Goal: Task Accomplishment & Management: Complete application form

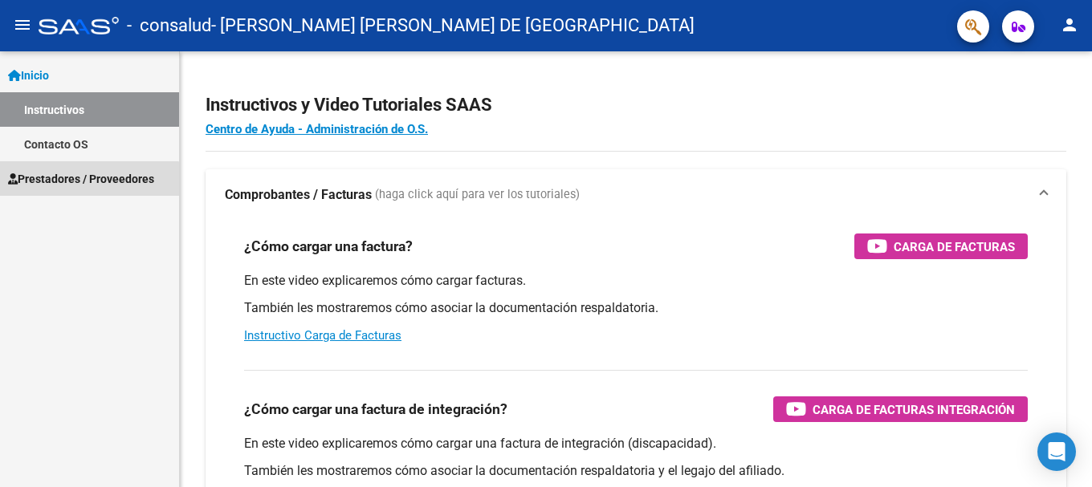
click at [76, 181] on span "Prestadores / Proveedores" at bounding box center [81, 179] width 146 height 18
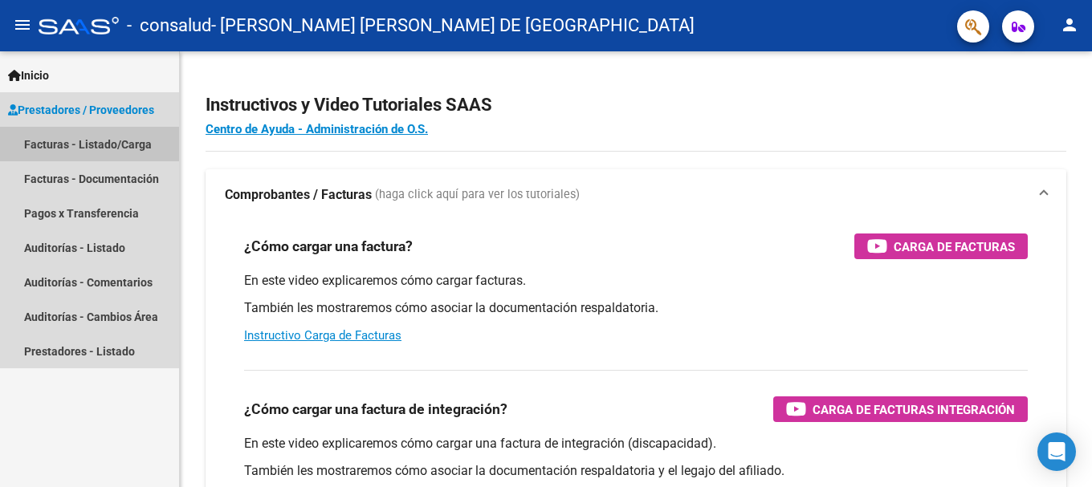
click at [66, 145] on link "Facturas - Listado/Carga" at bounding box center [89, 144] width 179 height 35
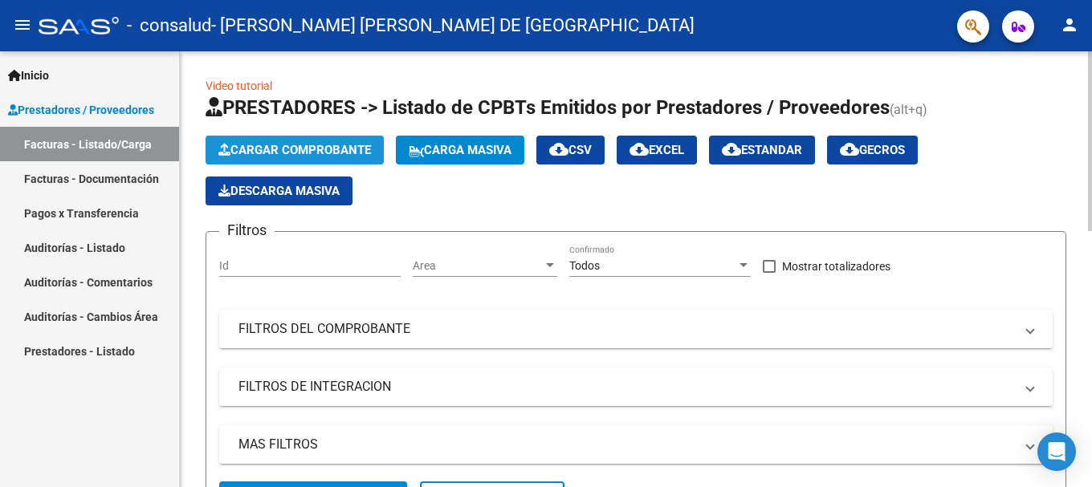
click at [316, 142] on button "Cargar Comprobante" at bounding box center [295, 150] width 178 height 29
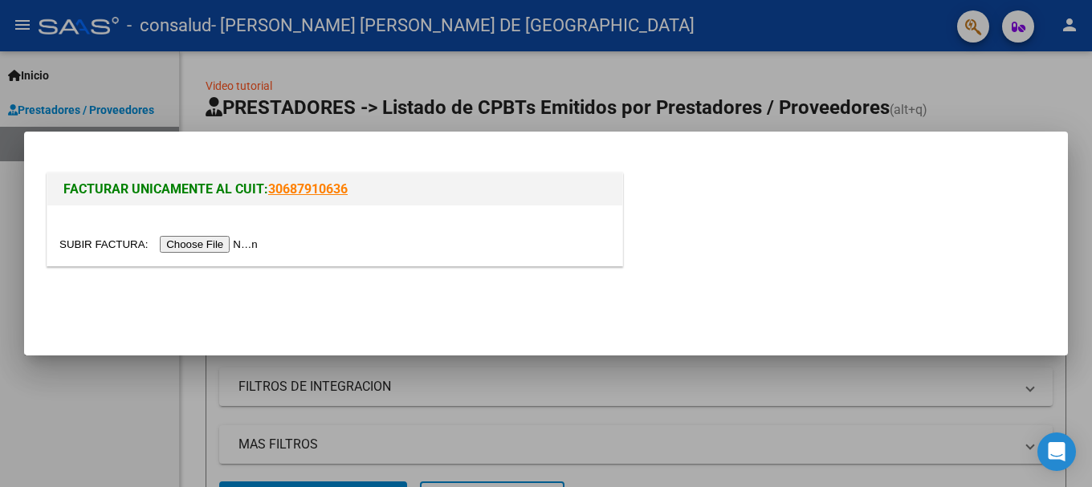
click at [200, 242] on input "file" at bounding box center [160, 244] width 203 height 17
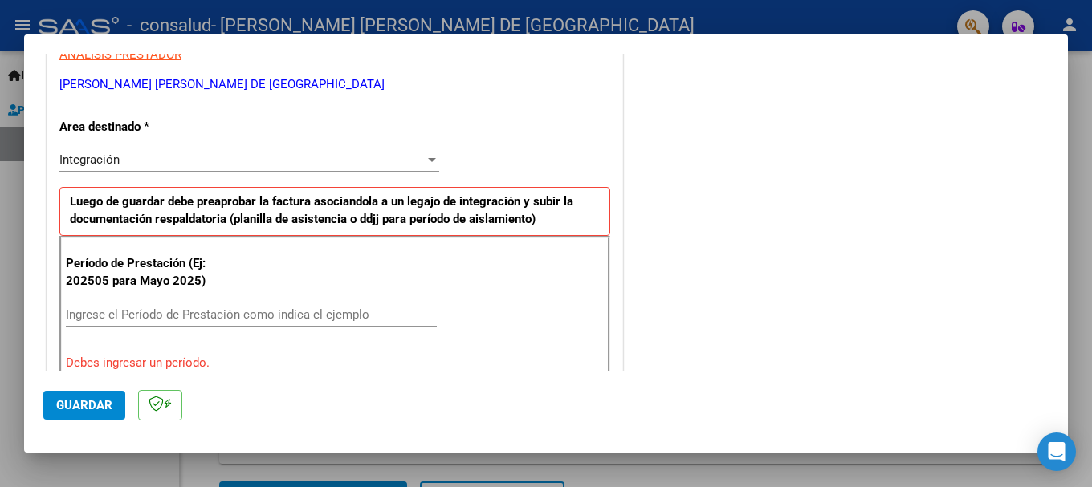
scroll to position [321, 0]
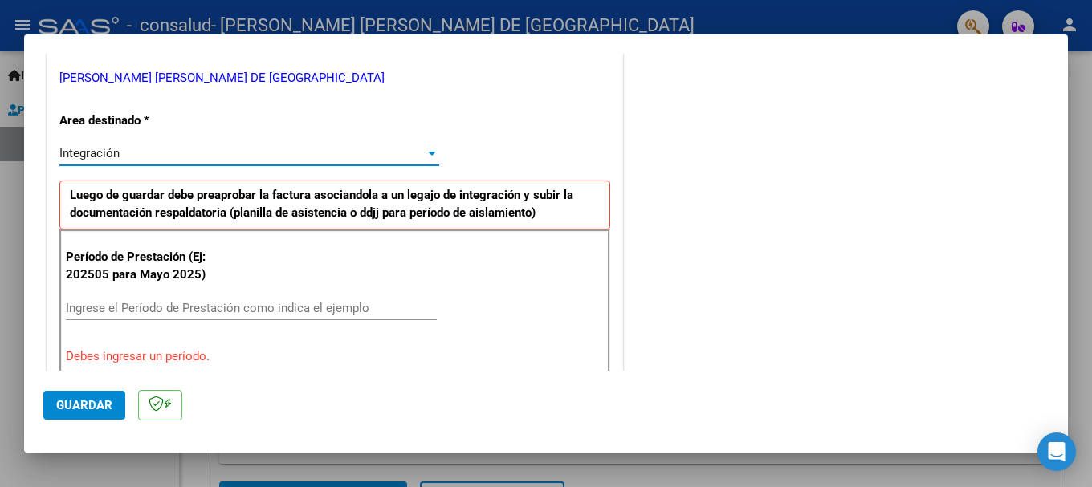
click at [110, 152] on span "Integración" at bounding box center [89, 153] width 60 height 14
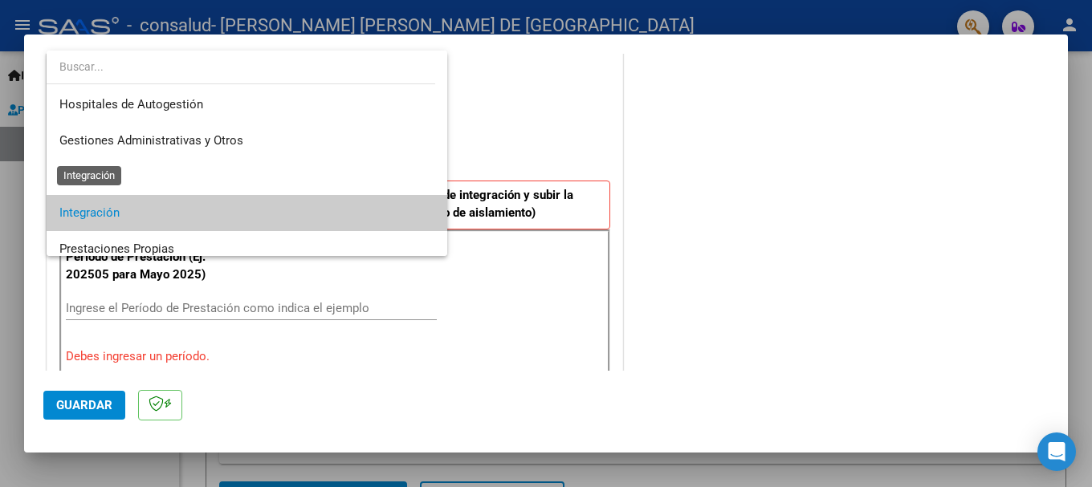
scroll to position [60, 0]
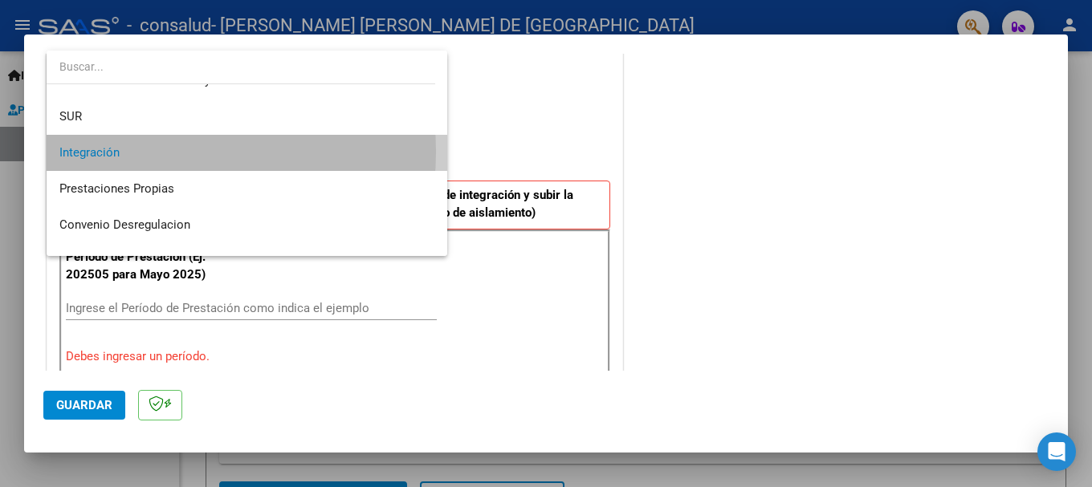
click at [131, 152] on span "Integración" at bounding box center [246, 153] width 375 height 36
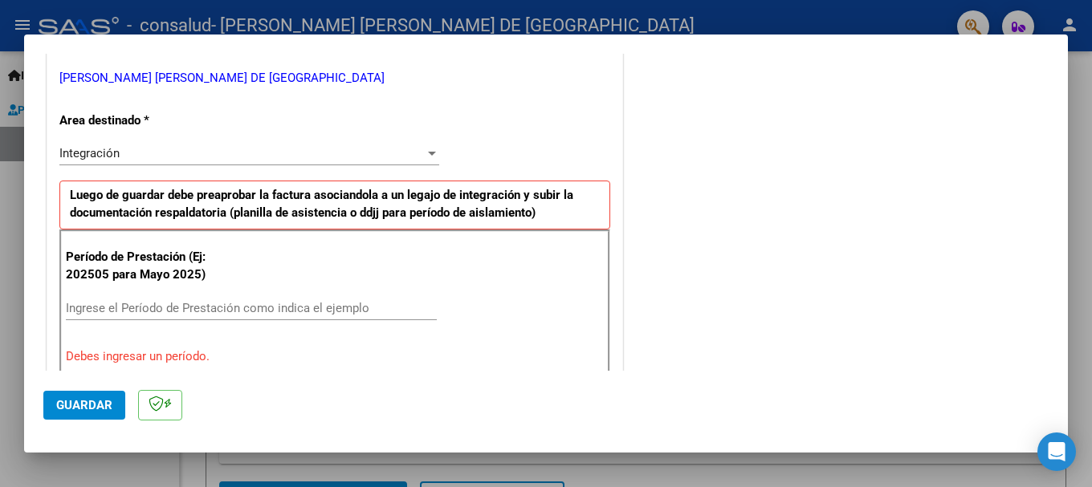
click at [134, 145] on div "Integración Seleccionar Area" at bounding box center [249, 153] width 380 height 24
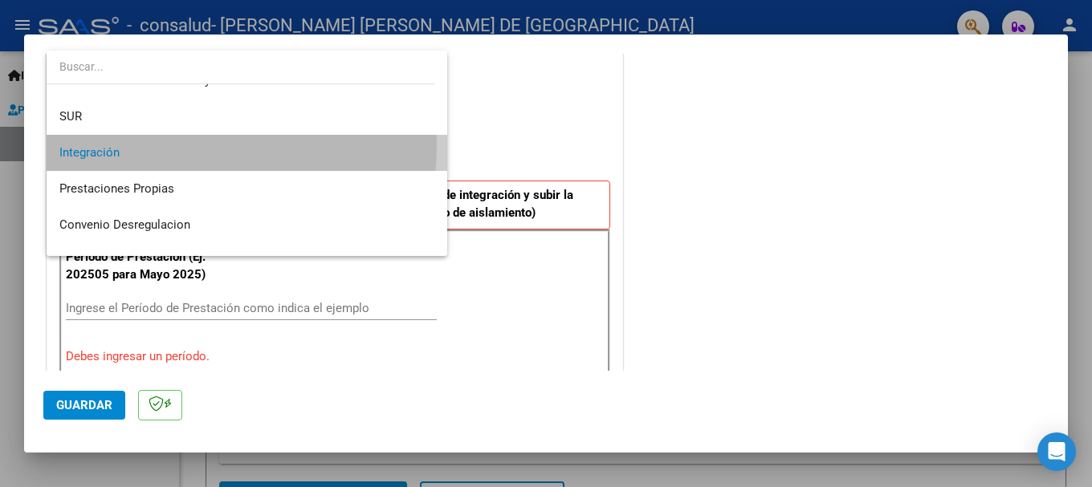
click at [134, 145] on span "Integración" at bounding box center [246, 153] width 375 height 36
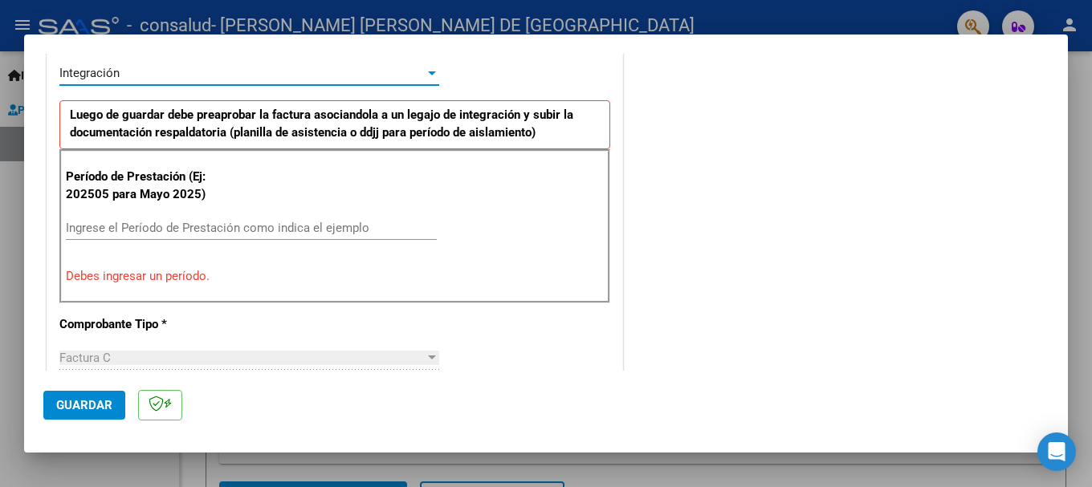
scroll to position [482, 0]
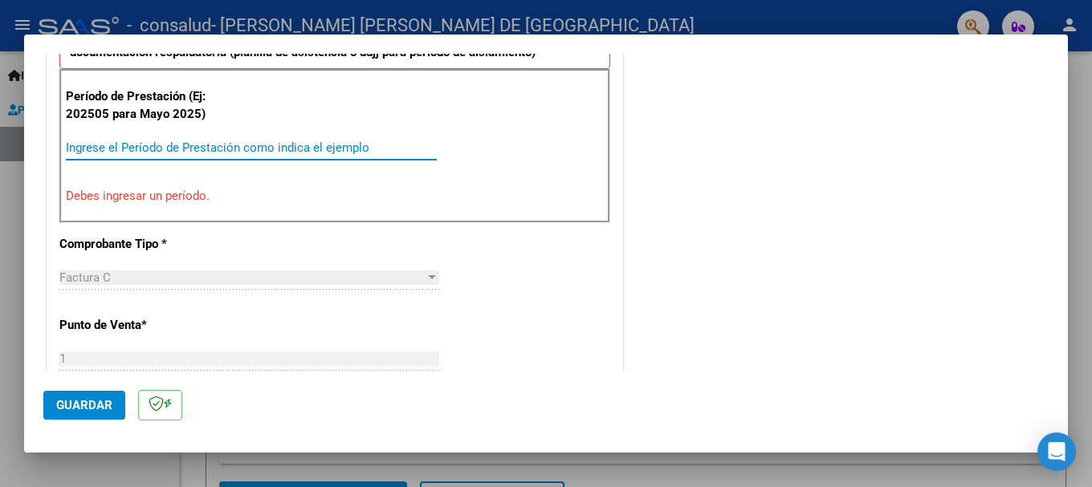
click at [121, 146] on input "Ingrese el Período de Prestación como indica el ejemplo" at bounding box center [251, 148] width 371 height 14
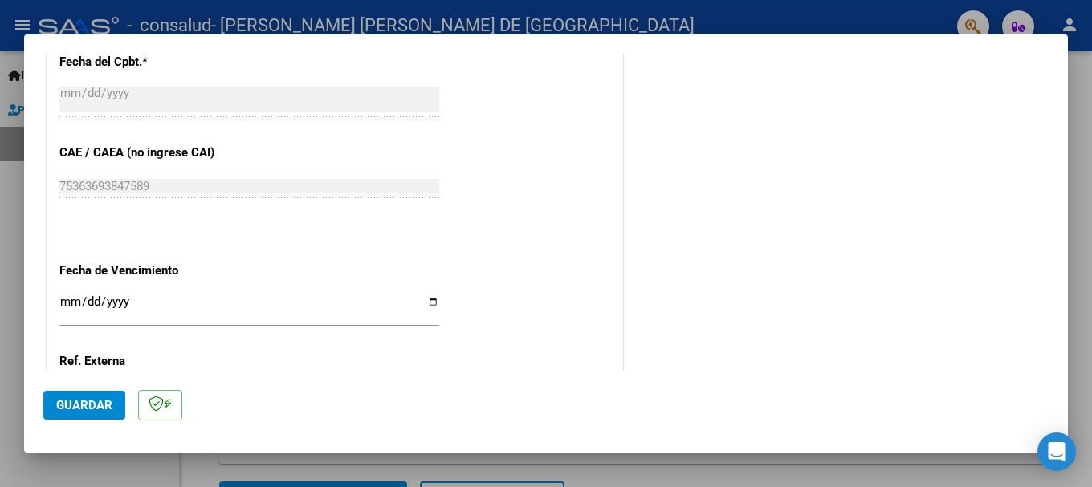
scroll to position [964, 0]
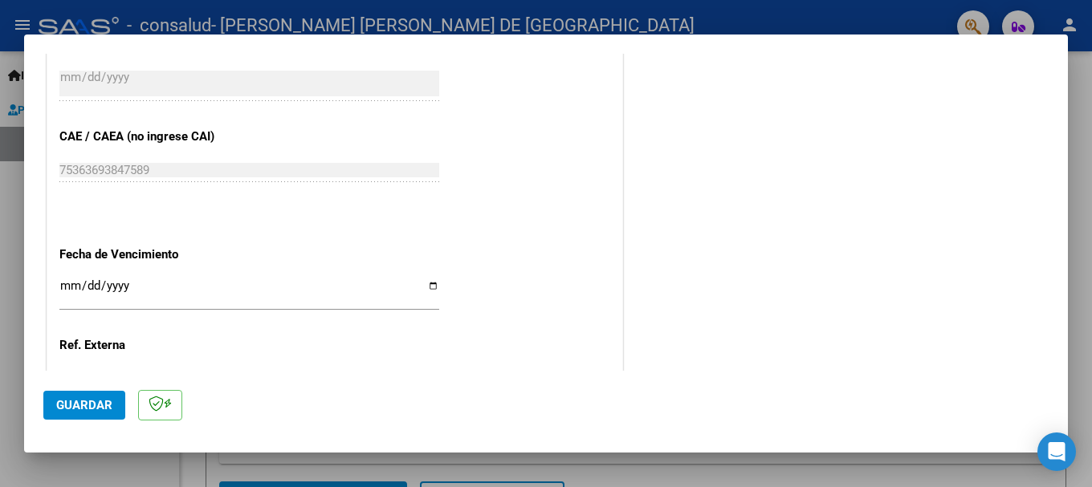
type input "202508"
click at [424, 286] on input "Ingresar la fecha" at bounding box center [249, 292] width 380 height 26
click at [76, 279] on input "Ingresar la fecha" at bounding box center [249, 292] width 380 height 26
click at [430, 289] on input "Ingresar la fecha" at bounding box center [249, 292] width 380 height 26
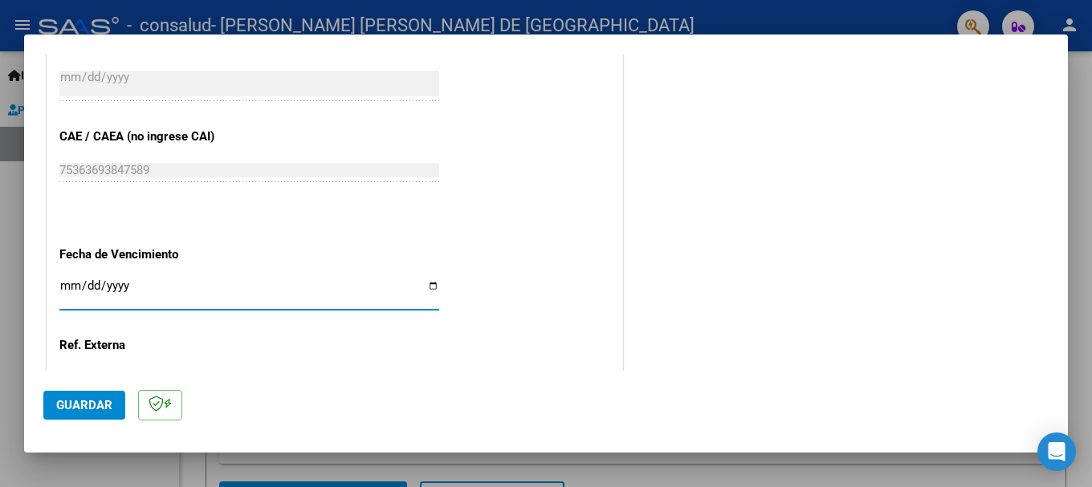
type input "[DATE]"
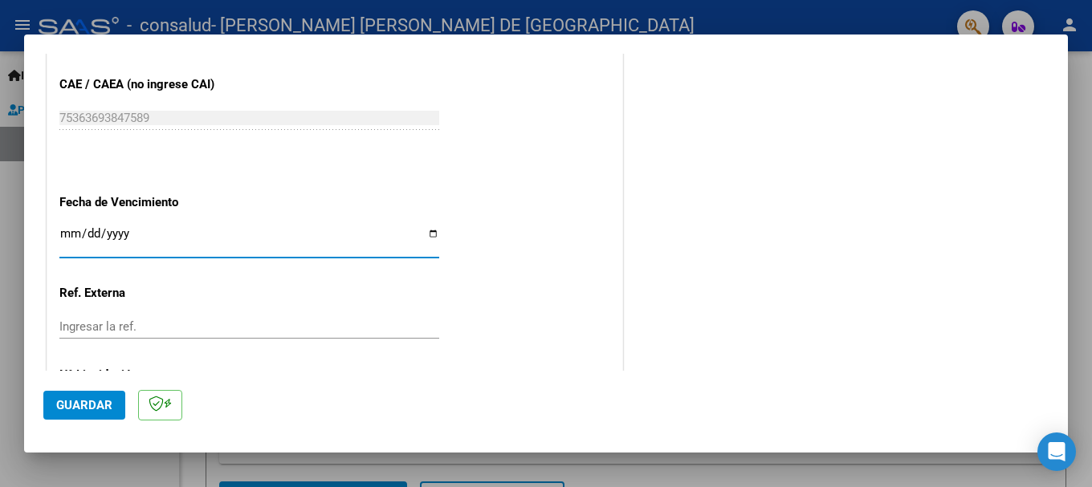
scroll to position [1096, 0]
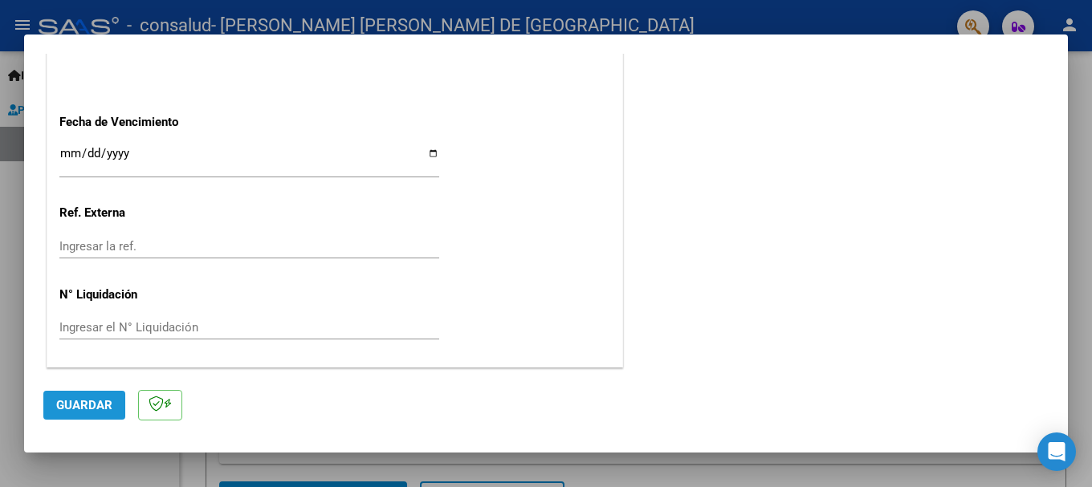
click at [88, 398] on span "Guardar" at bounding box center [84, 405] width 56 height 14
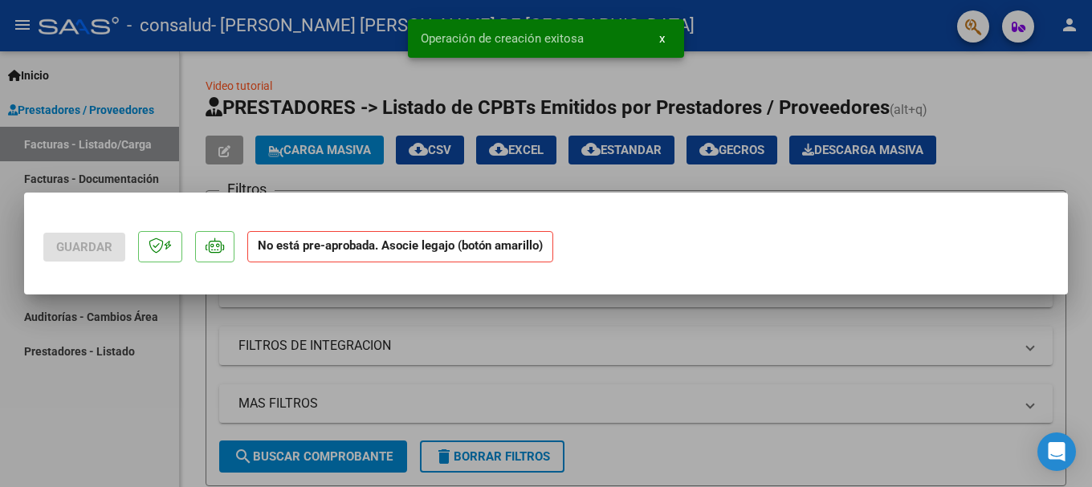
scroll to position [0, 0]
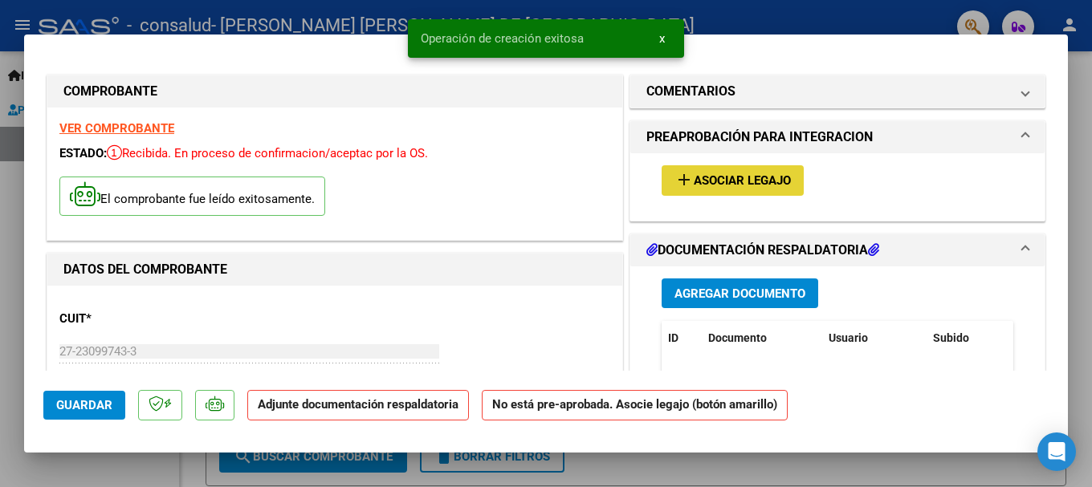
click at [728, 181] on span "Asociar Legajo" at bounding box center [742, 181] width 97 height 14
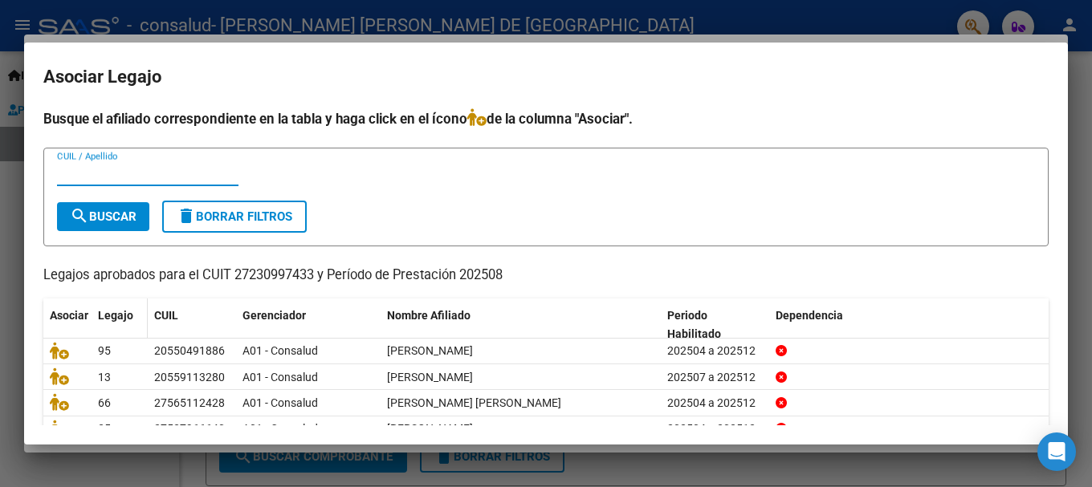
scroll to position [79, 0]
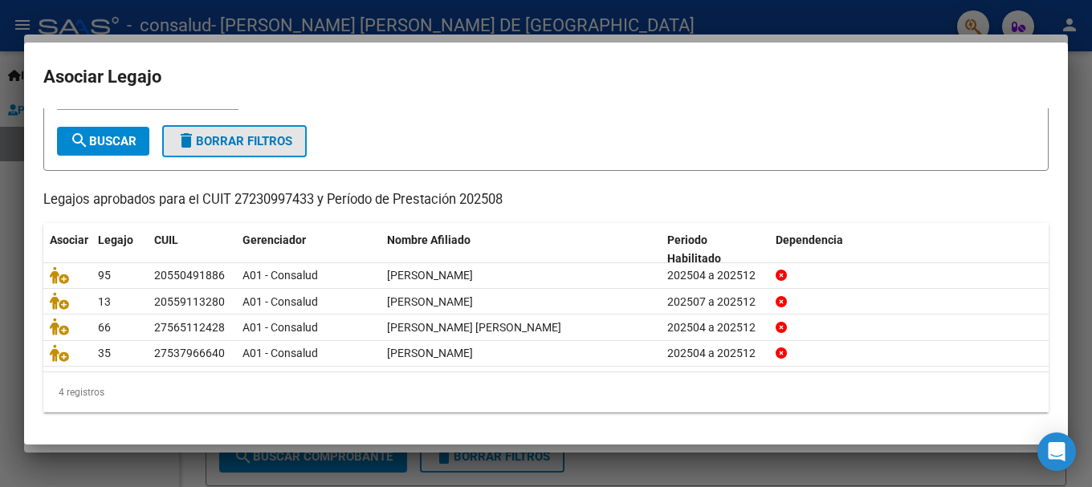
click at [264, 140] on span "delete Borrar Filtros" at bounding box center [235, 141] width 116 height 14
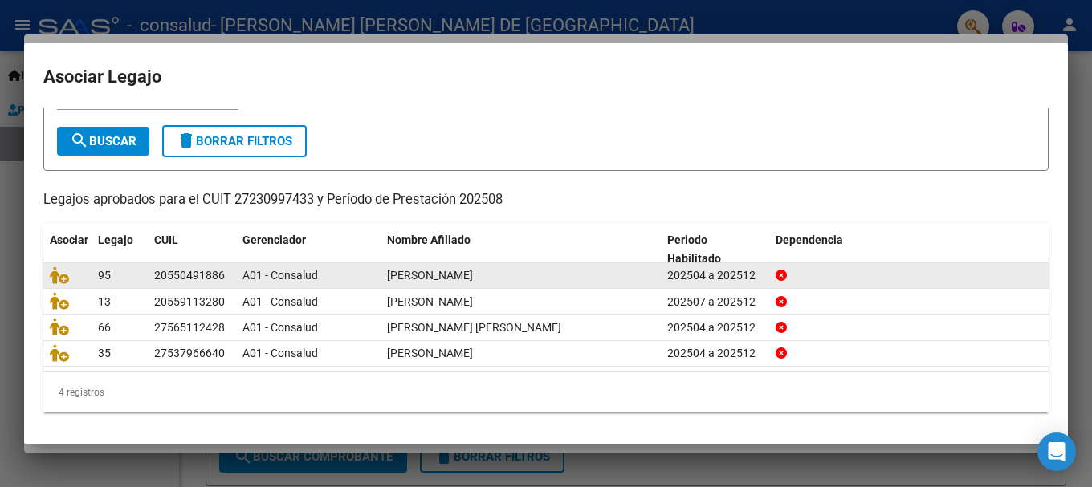
scroll to position [0, 0]
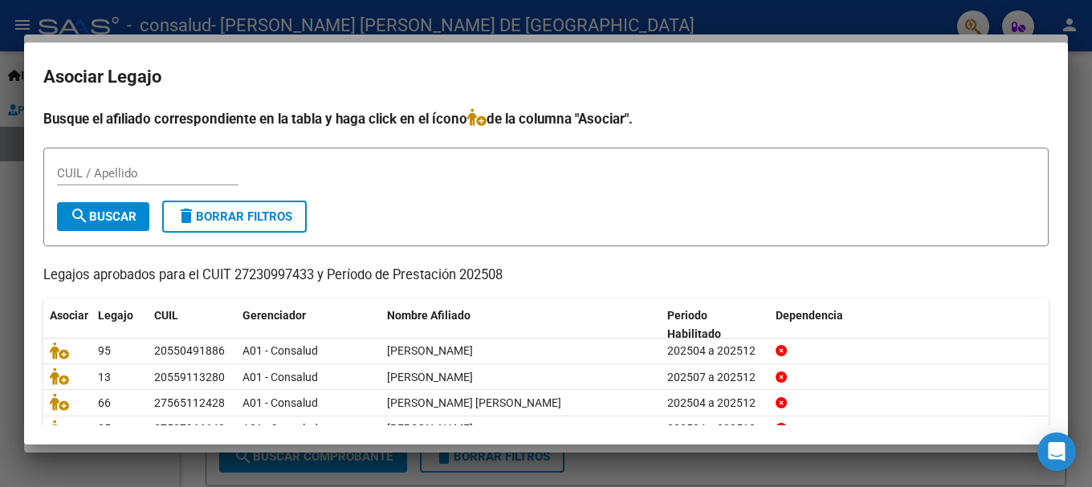
click at [16, 435] on div at bounding box center [546, 243] width 1092 height 487
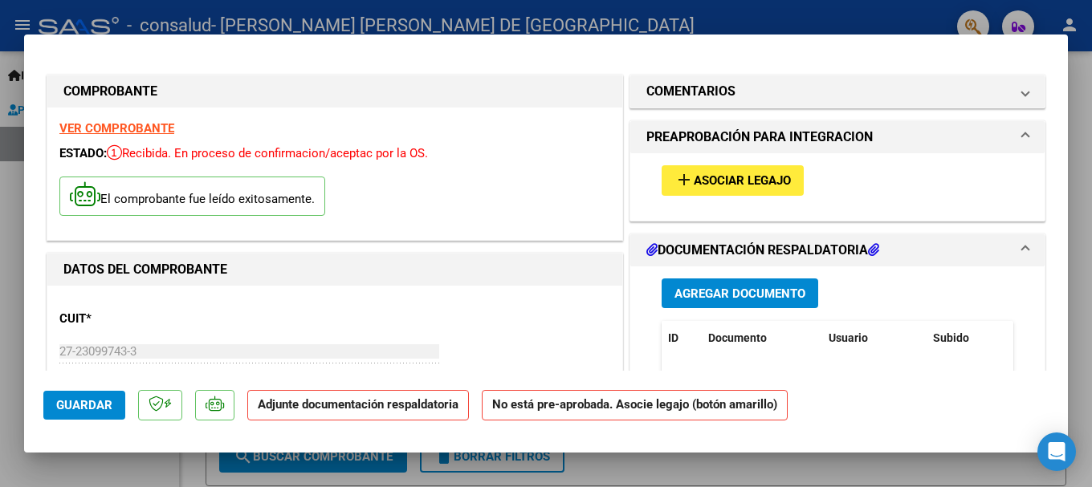
click at [336, 461] on div at bounding box center [546, 243] width 1092 height 487
type input "$ 0,00"
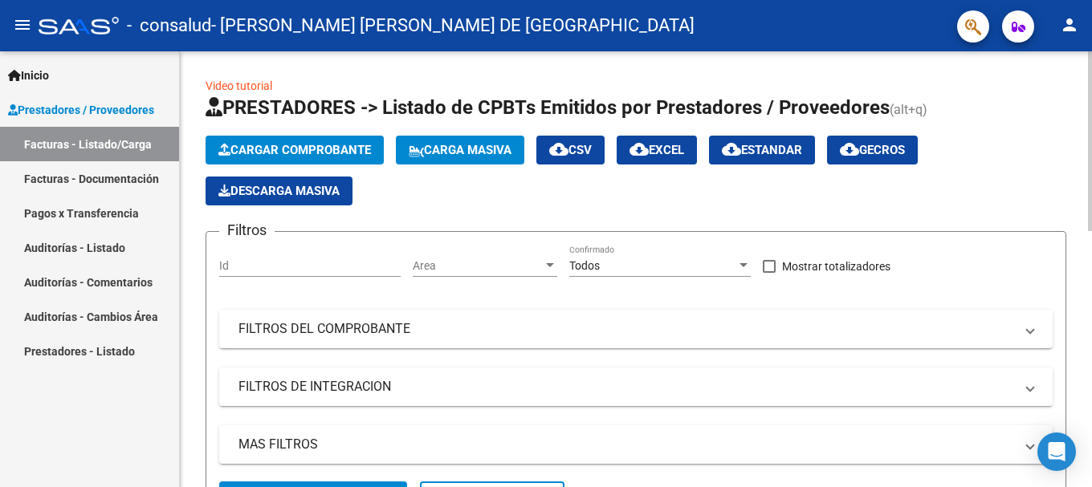
click at [295, 143] on span "Cargar Comprobante" at bounding box center [294, 150] width 153 height 14
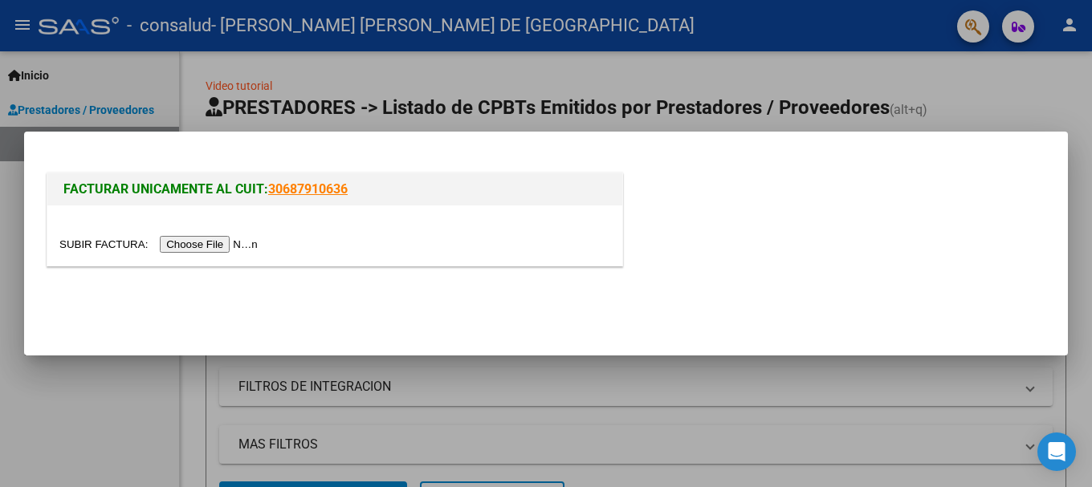
click at [71, 408] on div at bounding box center [546, 243] width 1092 height 487
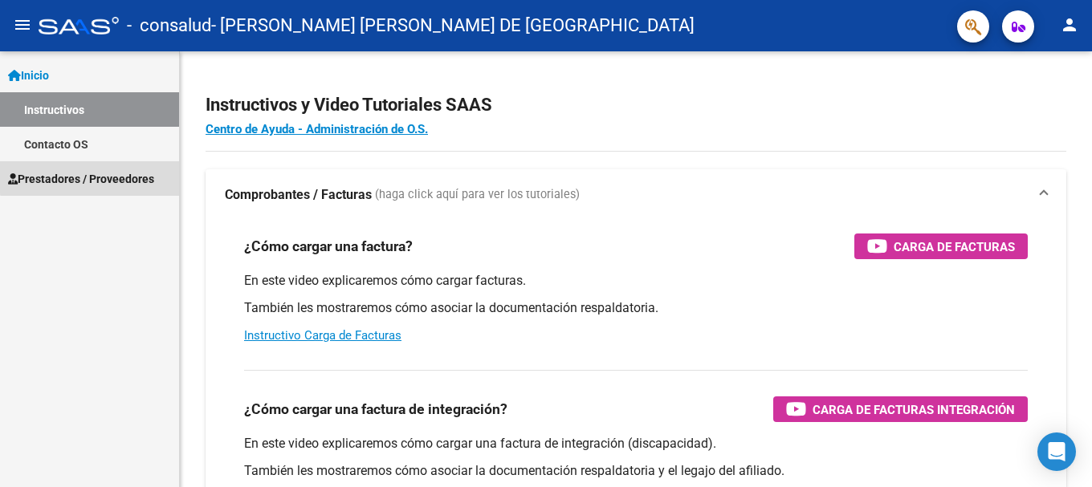
click at [95, 177] on span "Prestadores / Proveedores" at bounding box center [81, 179] width 146 height 18
click at [83, 180] on span "Prestadores / Proveedores" at bounding box center [81, 179] width 146 height 18
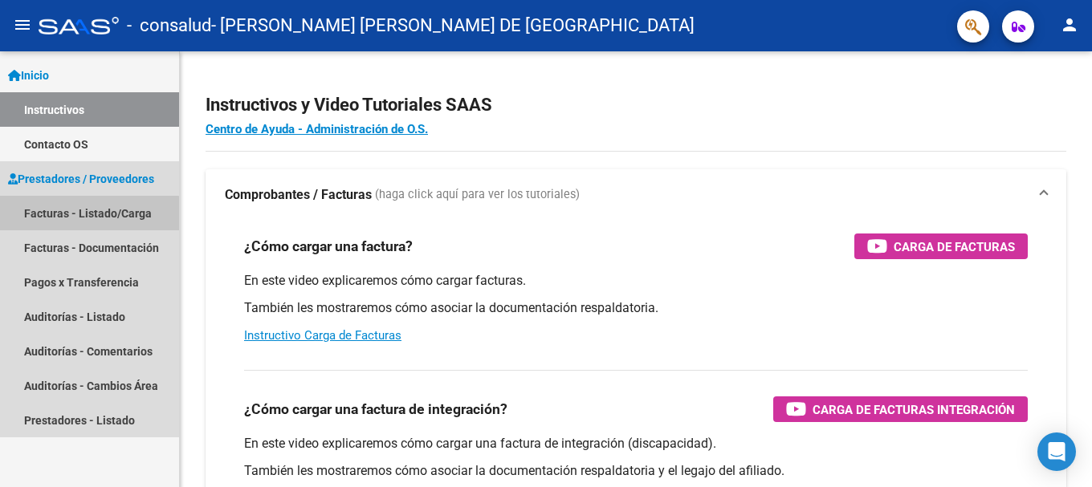
click at [79, 214] on link "Facturas - Listado/Carga" at bounding box center [89, 213] width 179 height 35
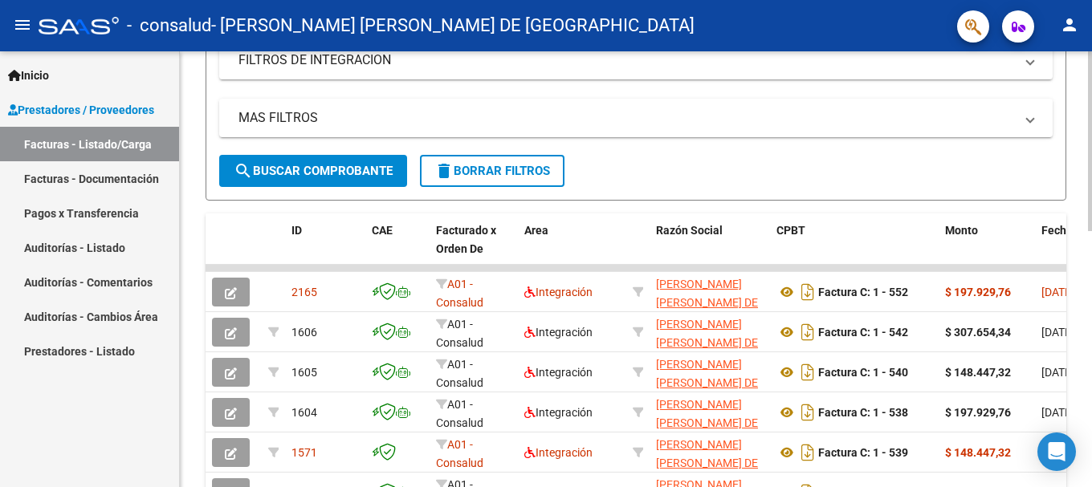
scroll to position [302, 0]
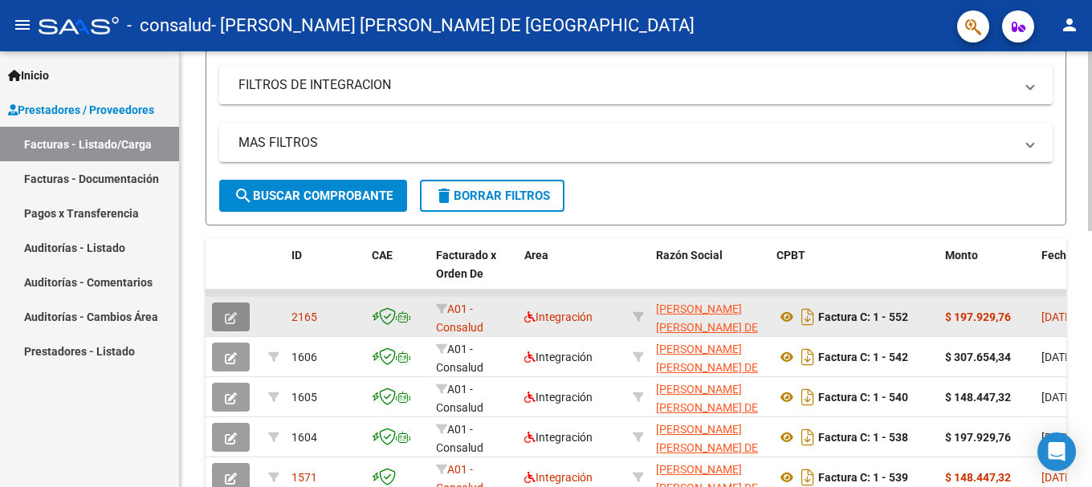
click at [228, 320] on icon "button" at bounding box center [231, 318] width 12 height 12
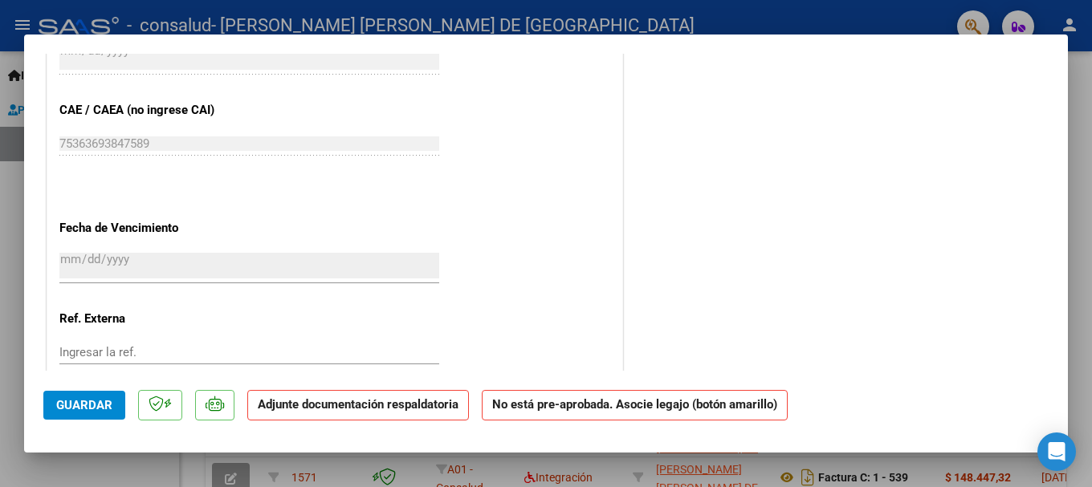
scroll to position [1019, 0]
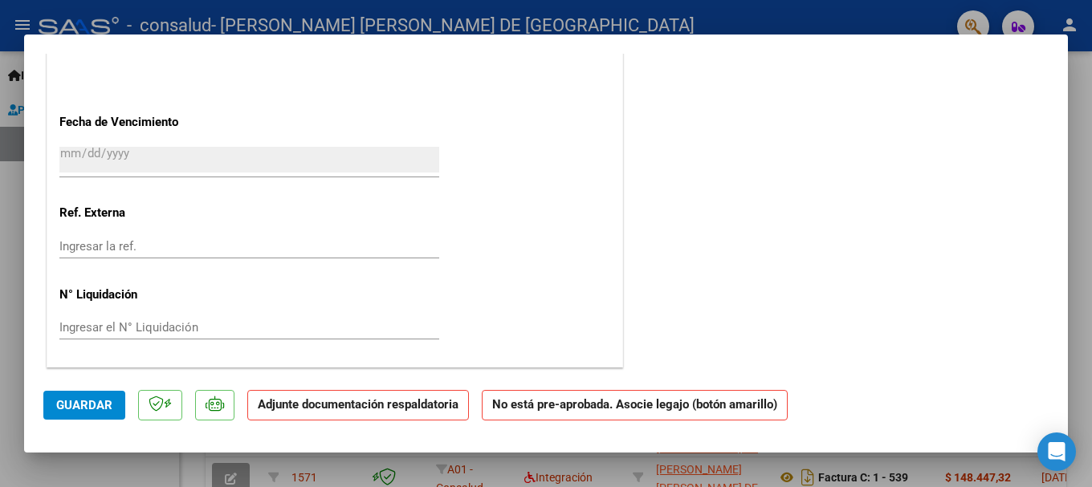
click at [71, 405] on span "Guardar" at bounding box center [84, 405] width 56 height 14
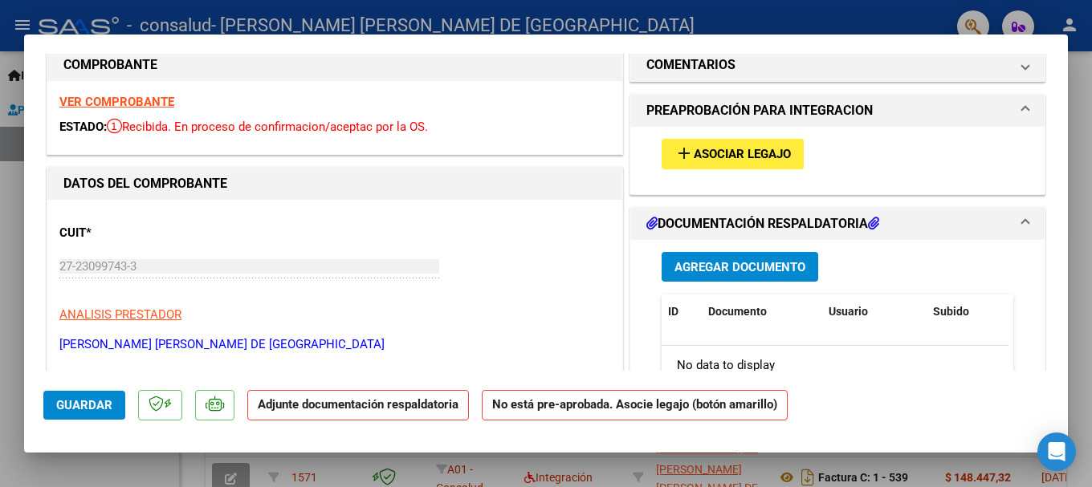
scroll to position [0, 0]
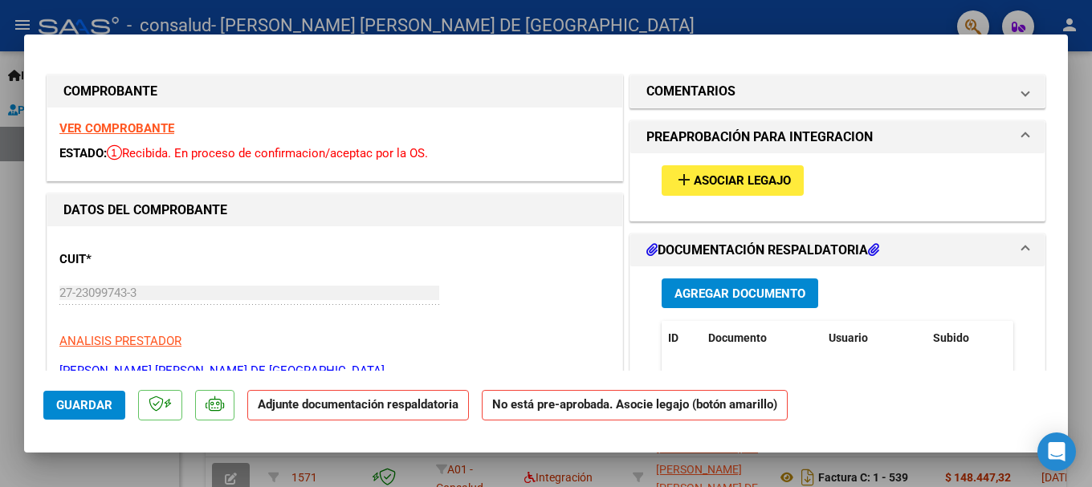
click at [735, 286] on span "Agregar Documento" at bounding box center [739, 293] width 131 height 14
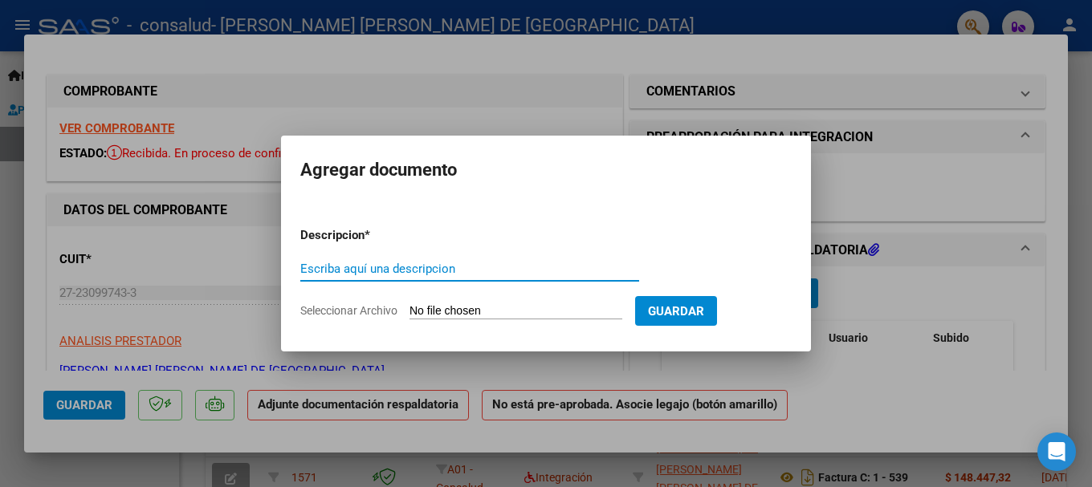
click at [322, 265] on input "Escriba aquí una descripcion" at bounding box center [469, 269] width 339 height 14
type input "planilla asistencia"
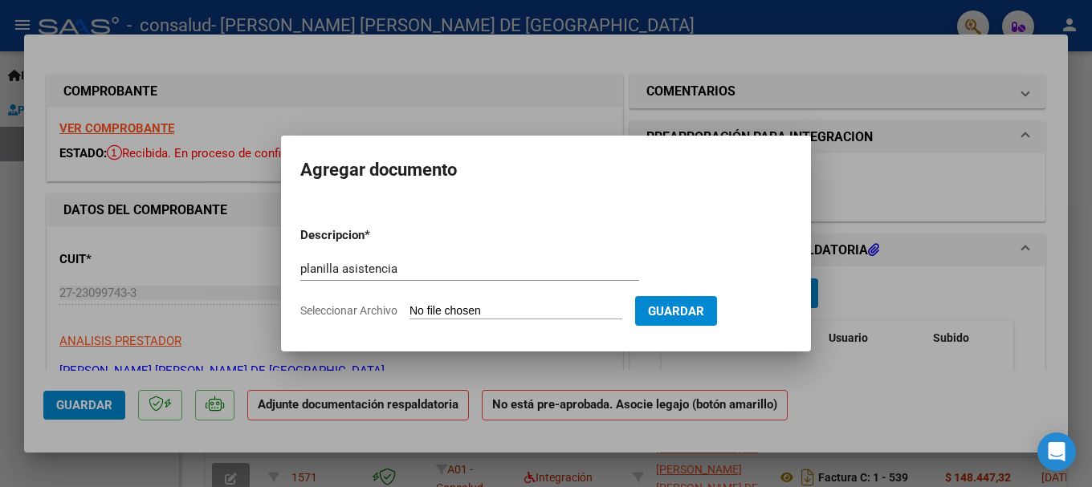
click at [510, 308] on input "Seleccionar Archivo" at bounding box center [516, 311] width 213 height 15
type input "C:\fakepath\planilla asistencia [PERSON_NAME].pdf"
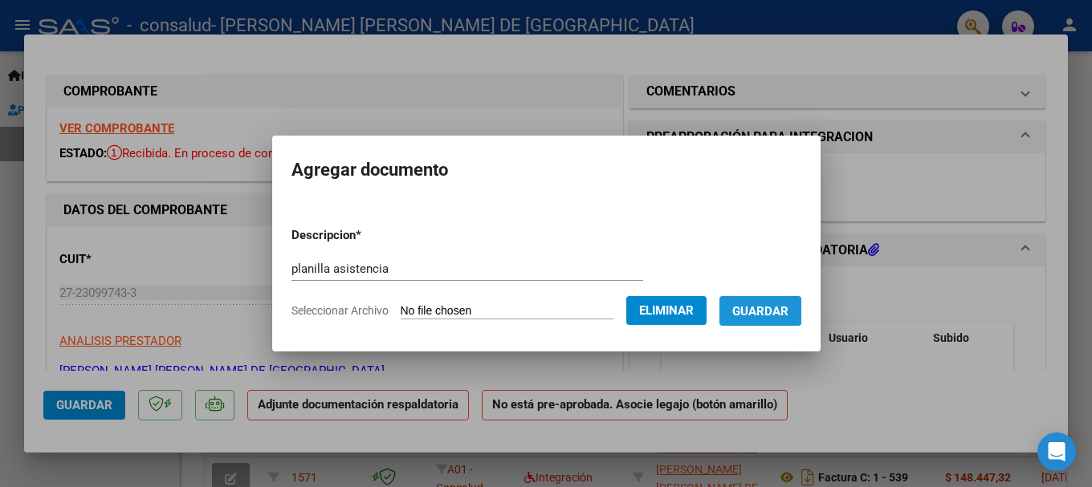
click at [775, 313] on span "Guardar" at bounding box center [760, 311] width 56 height 14
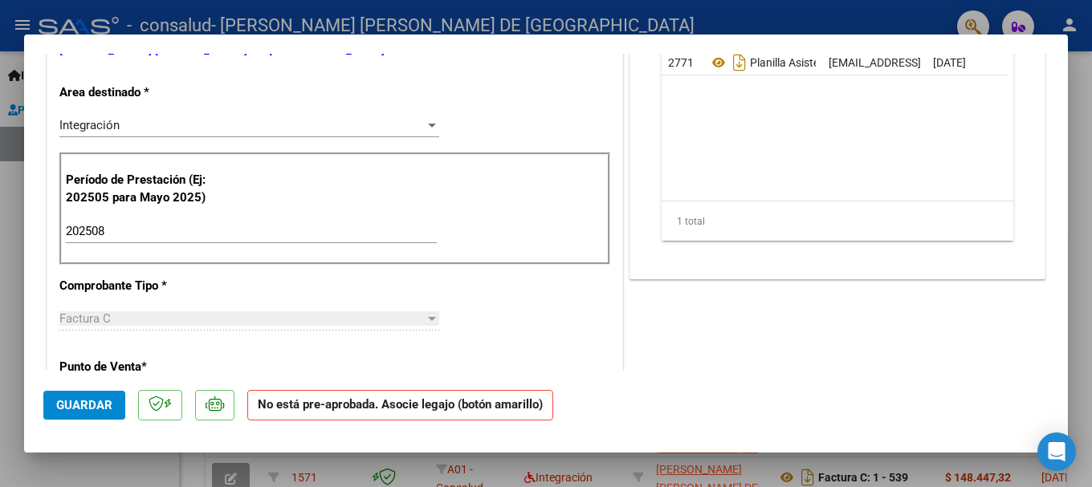
scroll to position [401, 0]
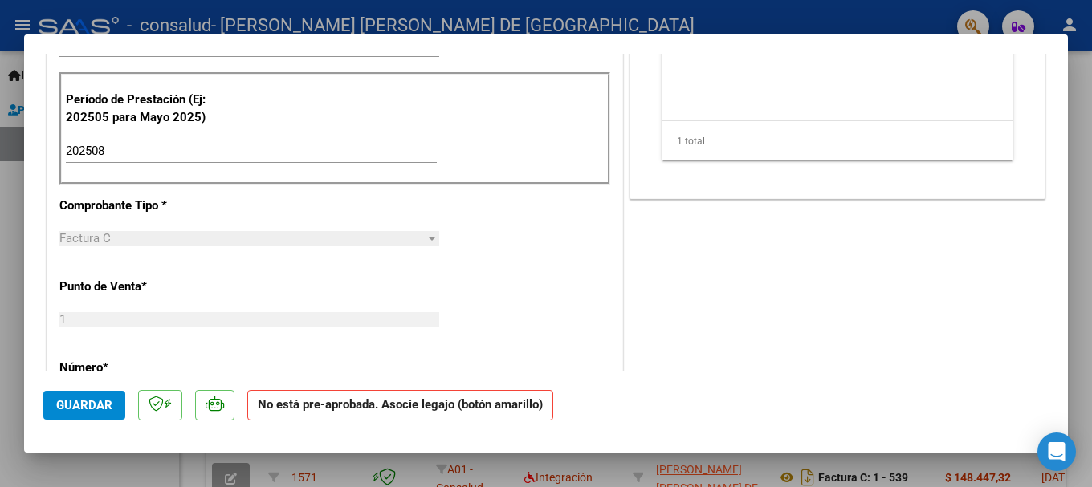
click at [92, 402] on span "Guardar" at bounding box center [84, 405] width 56 height 14
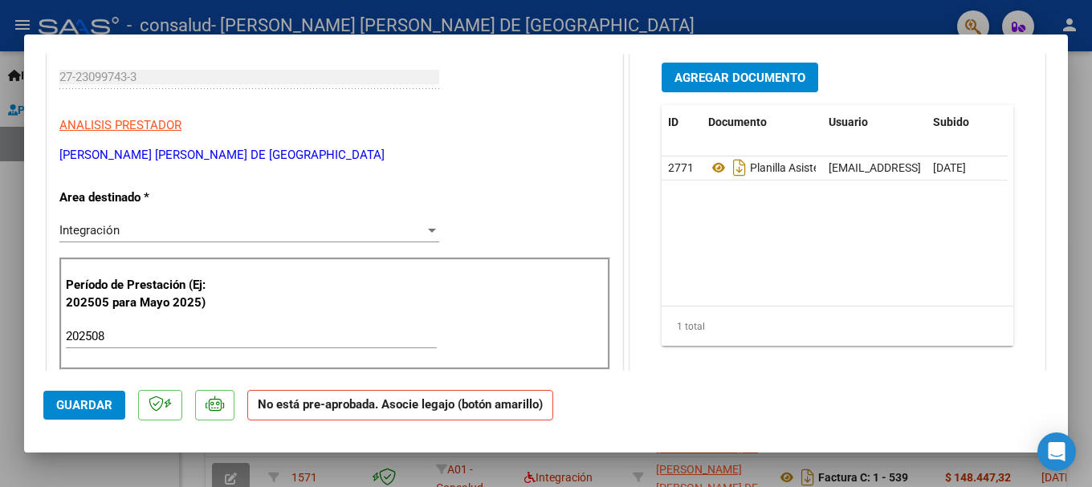
scroll to position [0, 0]
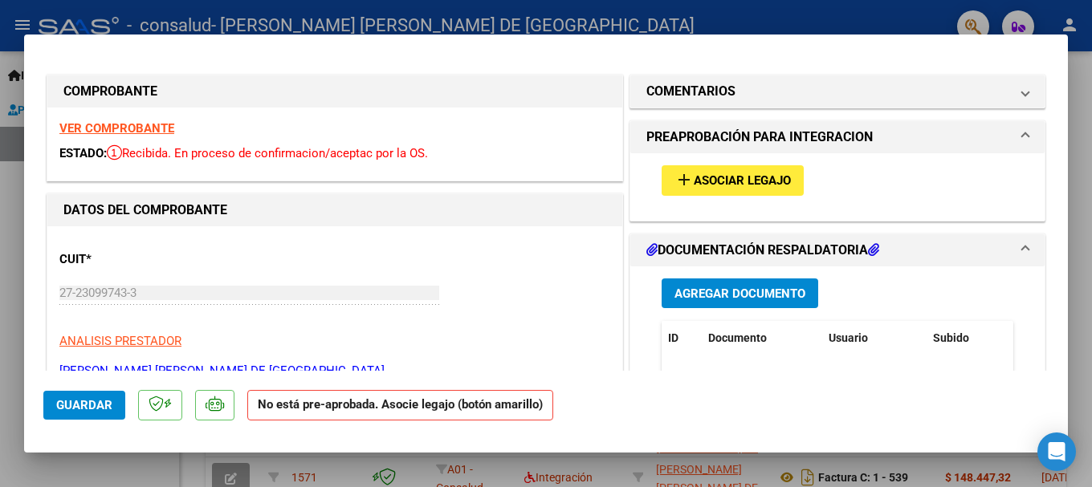
click at [1086, 130] on div at bounding box center [546, 243] width 1092 height 487
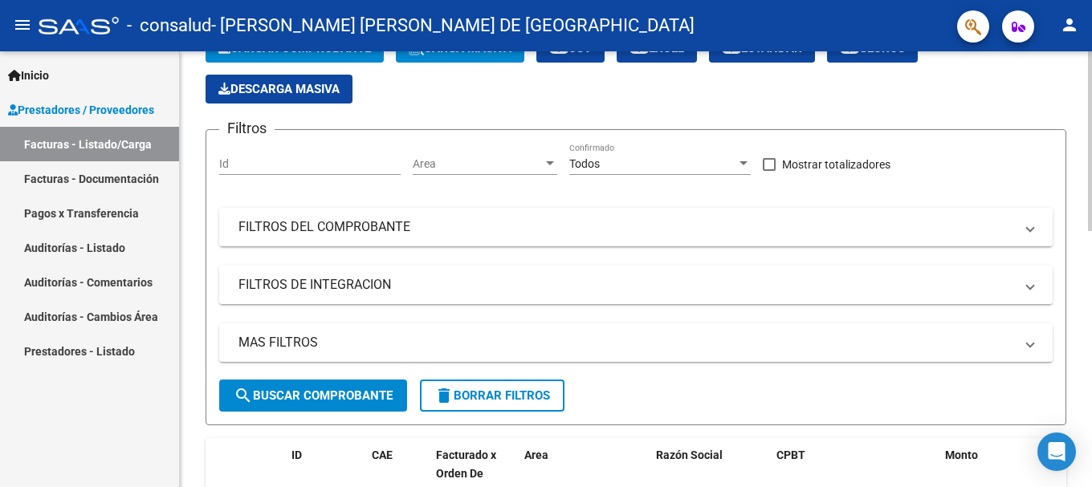
scroll to position [61, 0]
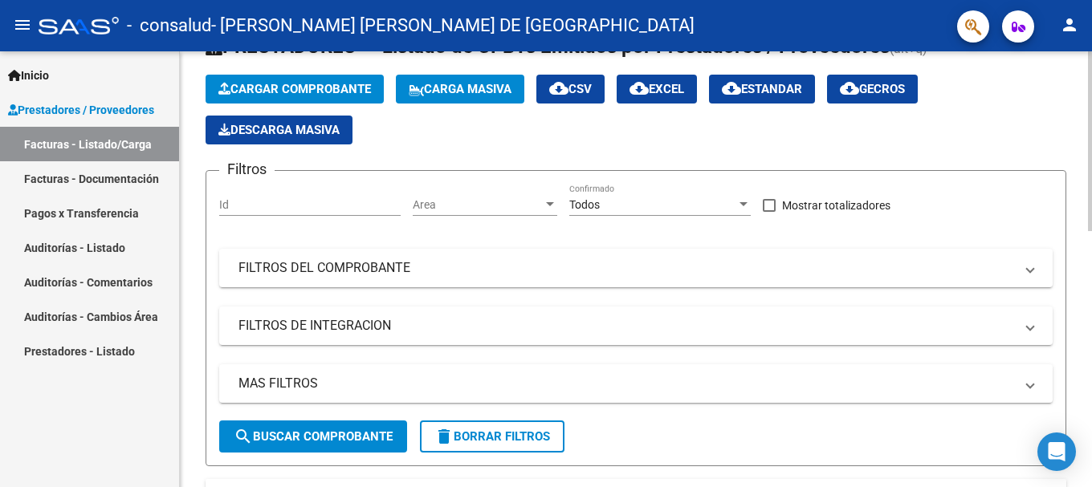
click at [283, 82] on span "Cargar Comprobante" at bounding box center [294, 89] width 153 height 14
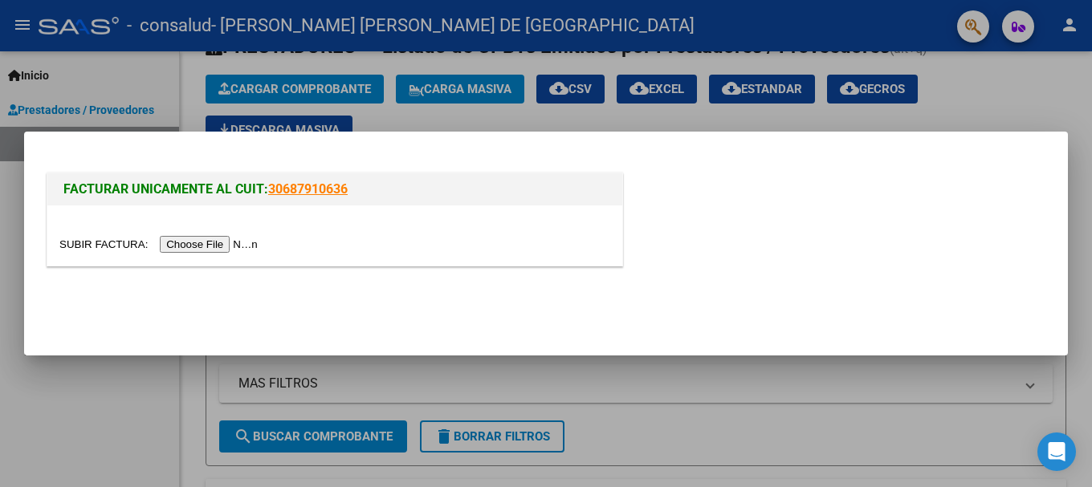
click at [213, 244] on input "file" at bounding box center [160, 244] width 203 height 17
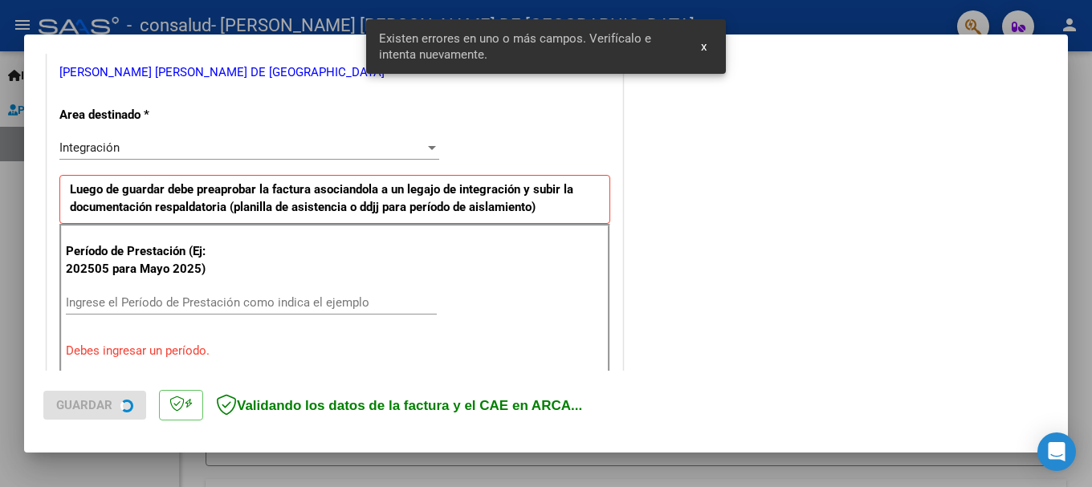
scroll to position [401, 0]
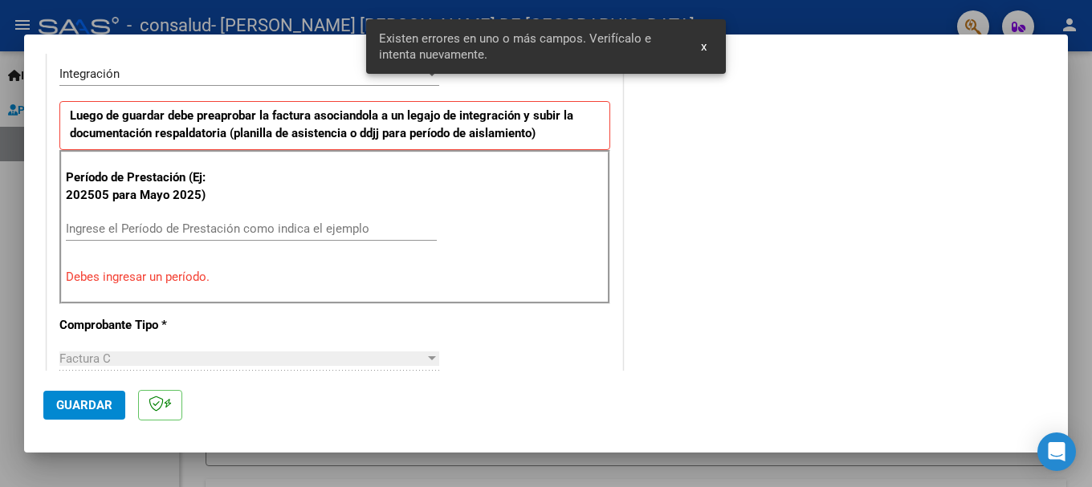
click at [97, 227] on input "Ingrese el Período de Prestación como indica el ejemplo" at bounding box center [251, 229] width 371 height 14
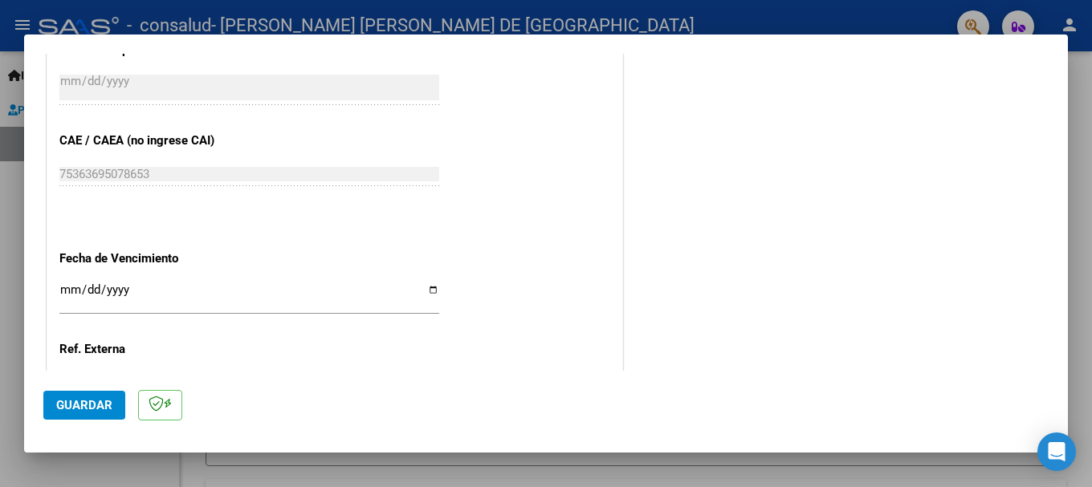
scroll to position [963, 0]
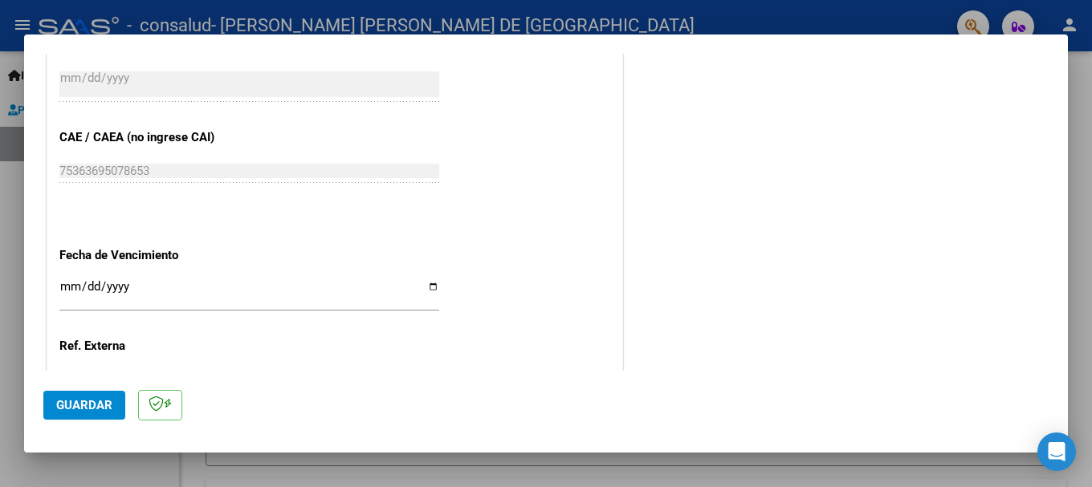
type input "202508"
click at [429, 287] on input "Ingresar la fecha" at bounding box center [249, 293] width 380 height 26
type input "[DATE]"
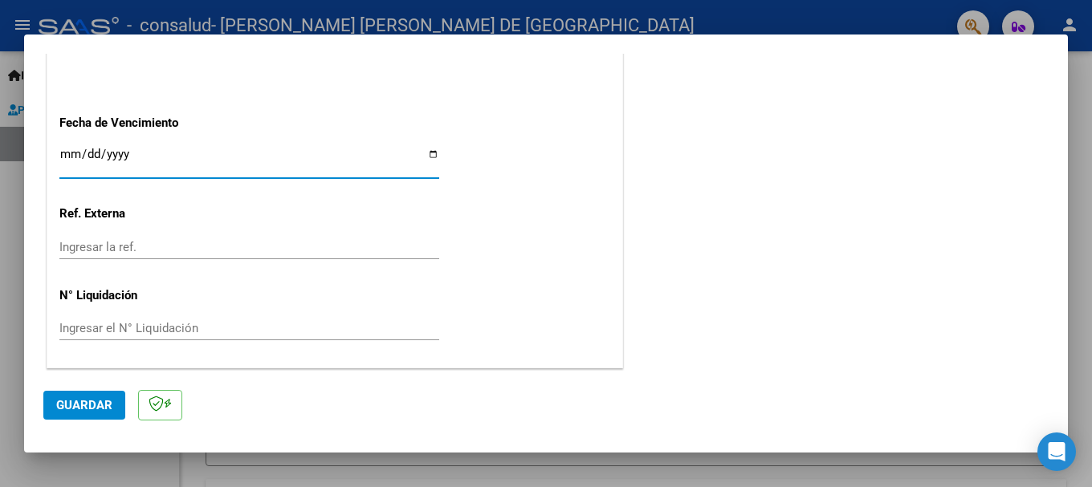
scroll to position [1096, 0]
click at [82, 402] on span "Guardar" at bounding box center [84, 405] width 56 height 14
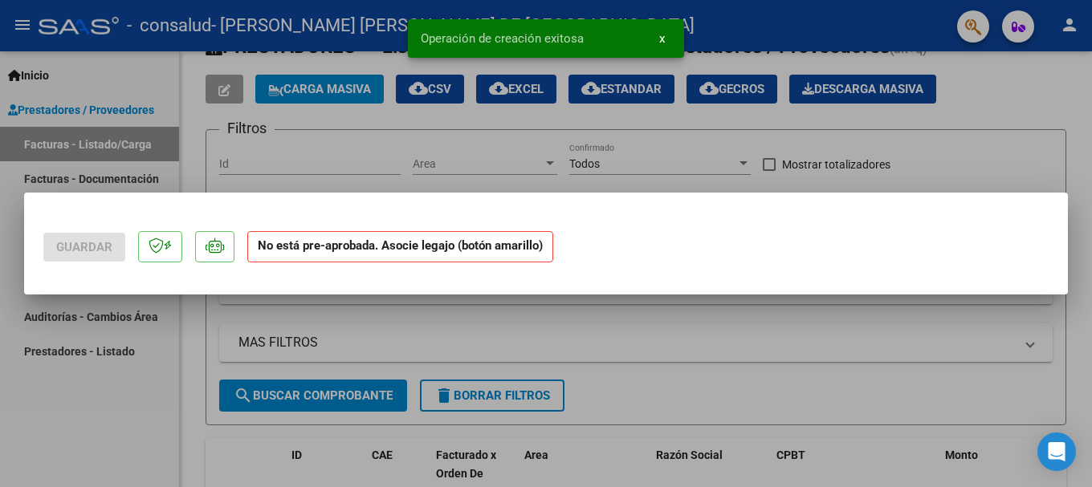
scroll to position [0, 0]
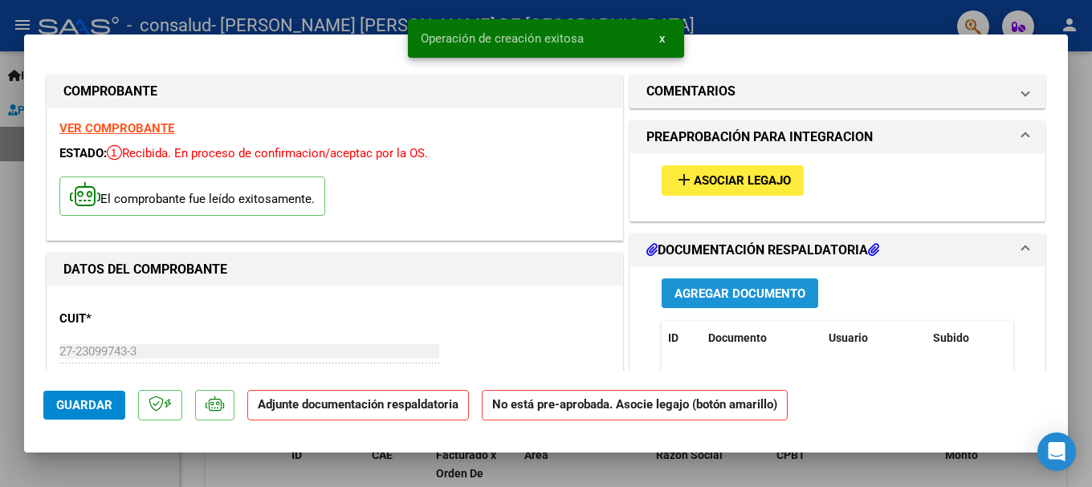
click at [711, 289] on span "Agregar Documento" at bounding box center [739, 294] width 131 height 14
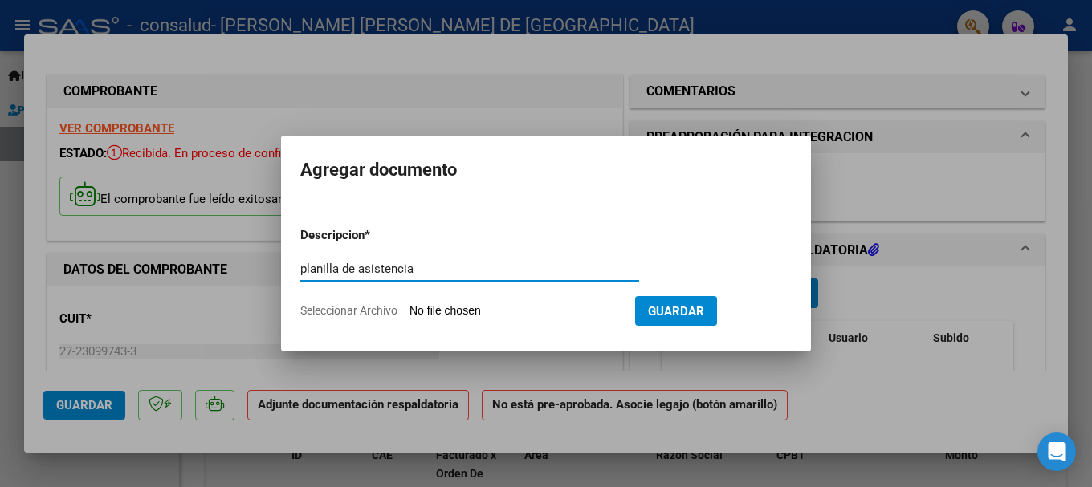
type input "planilla de asistencia"
click at [515, 307] on input "Seleccionar Archivo" at bounding box center [516, 311] width 213 height 15
type input "C:\fakepath\planilla asistencia sena.pdf"
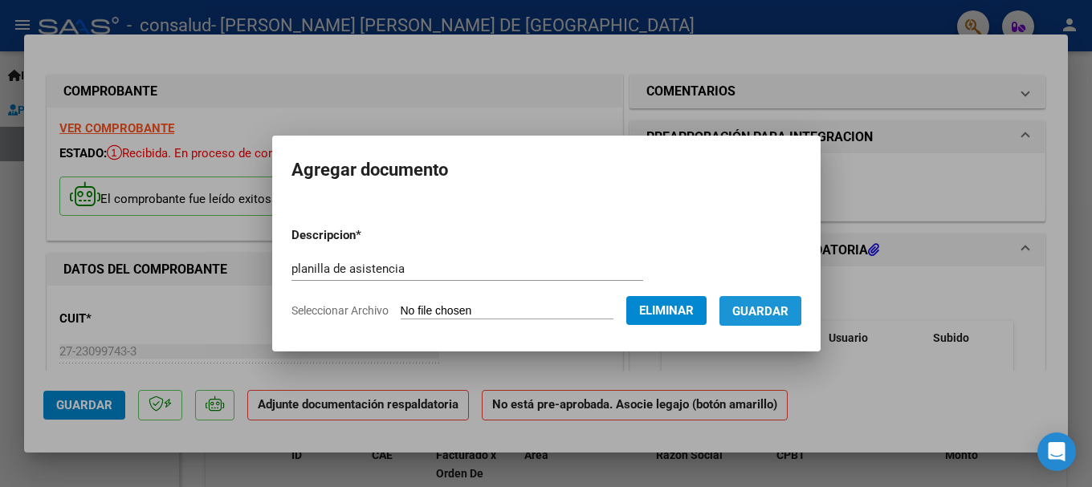
click at [766, 311] on span "Guardar" at bounding box center [760, 311] width 56 height 14
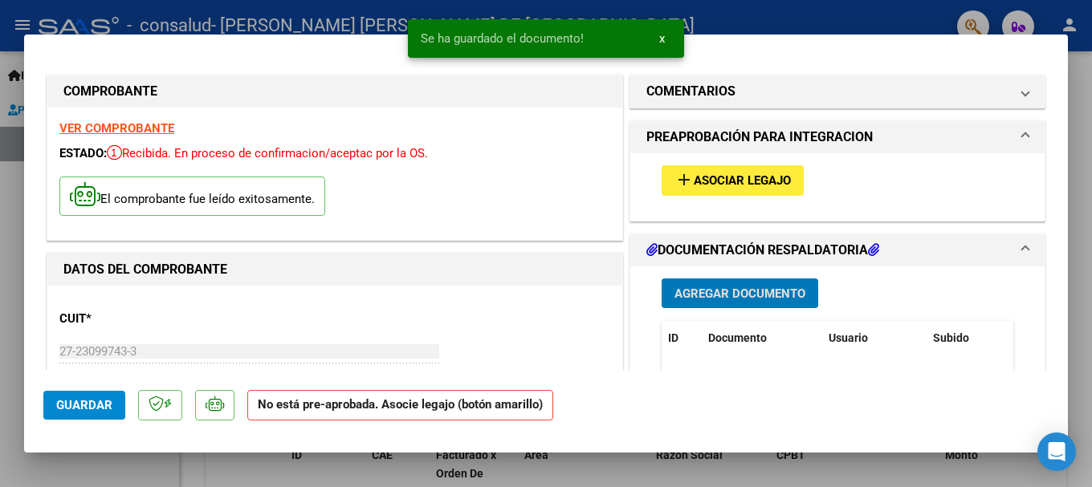
click at [751, 181] on span "Asociar Legajo" at bounding box center [742, 181] width 97 height 14
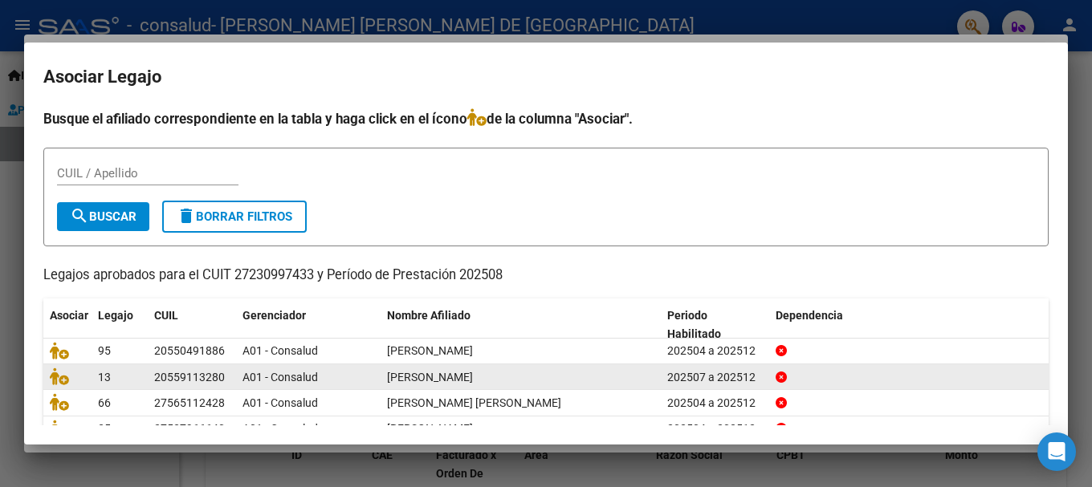
click at [646, 387] on div "[PERSON_NAME]" at bounding box center [520, 378] width 267 height 18
click at [58, 377] on icon at bounding box center [59, 377] width 19 height 18
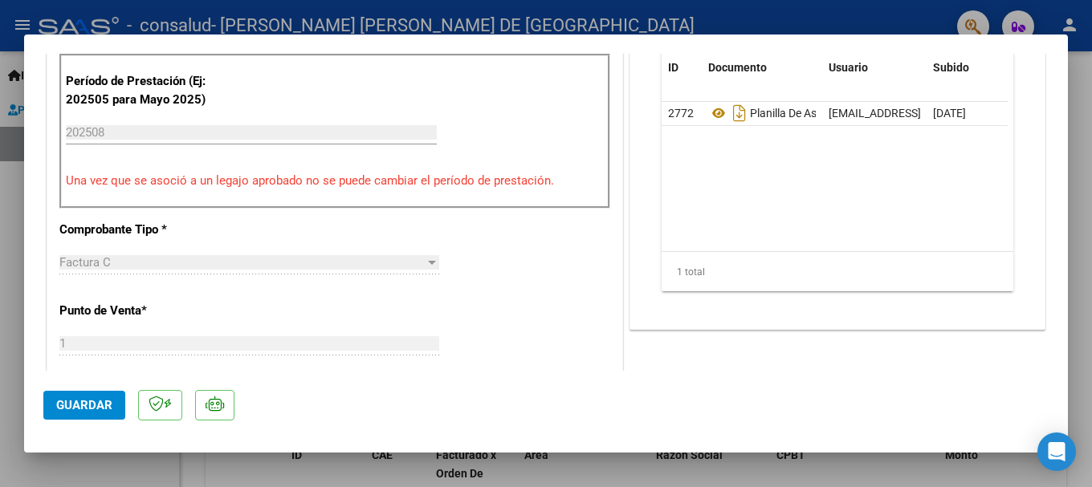
scroll to position [482, 0]
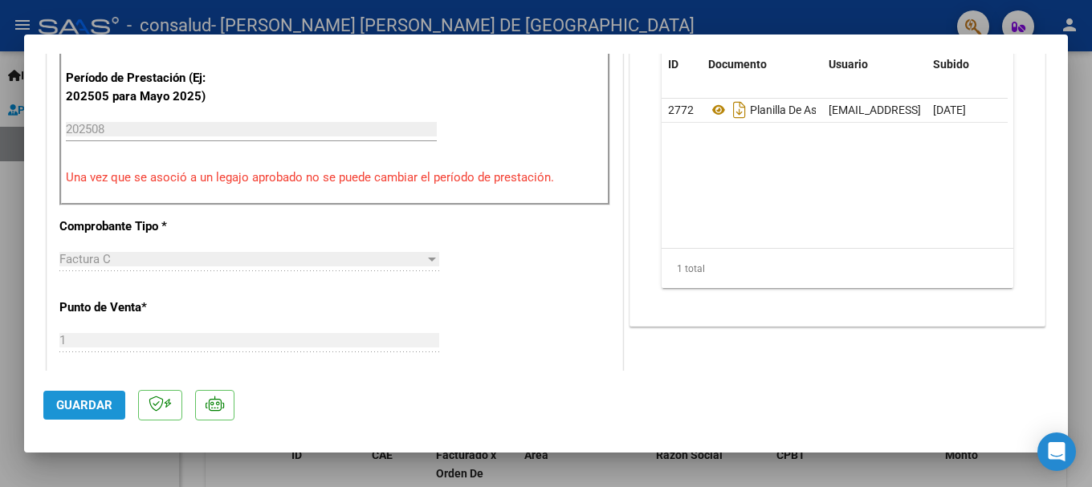
click at [74, 407] on span "Guardar" at bounding box center [84, 405] width 56 height 14
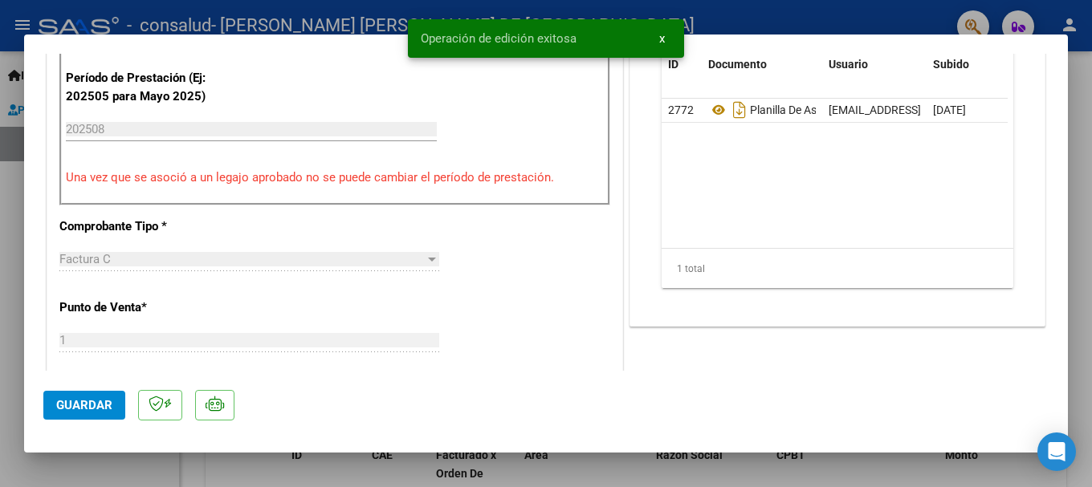
click at [1086, 297] on div at bounding box center [546, 243] width 1092 height 487
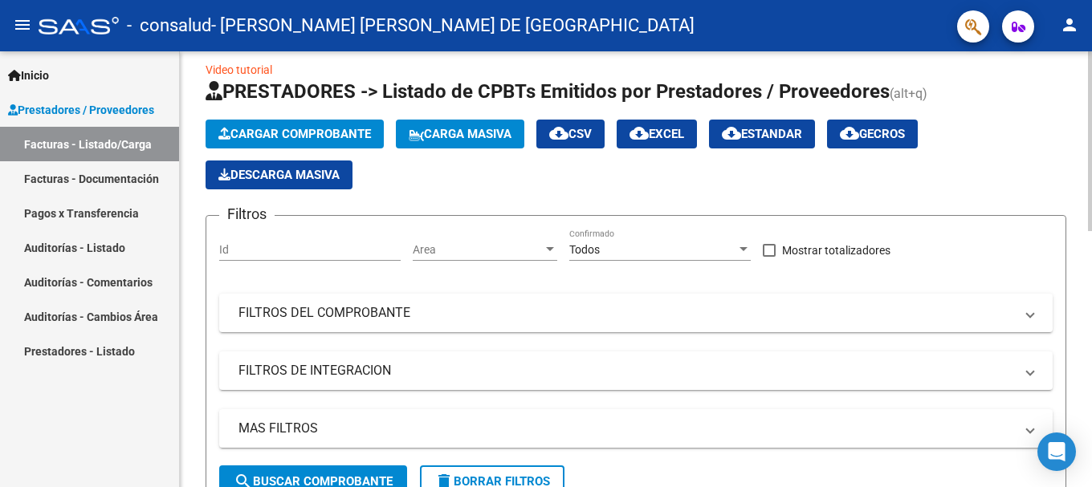
scroll to position [0, 0]
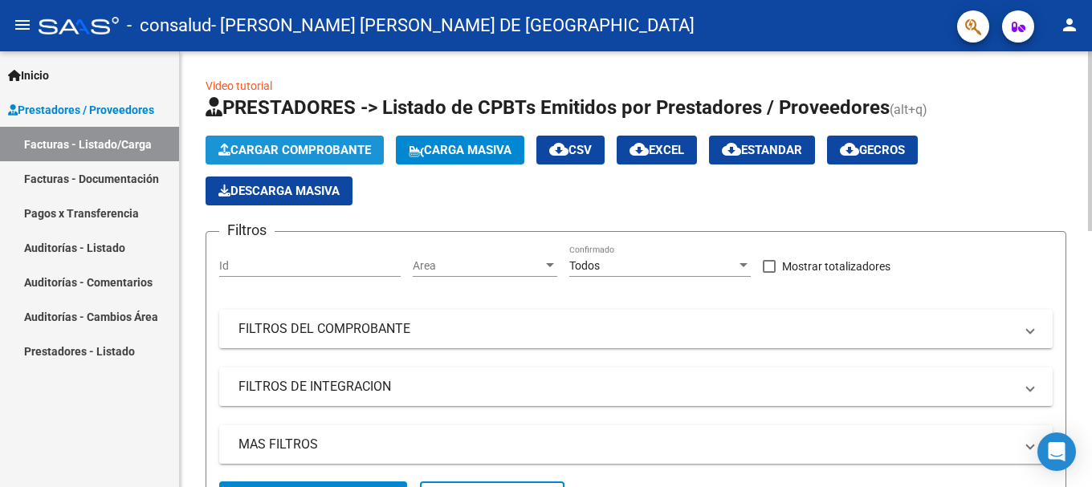
click at [295, 145] on span "Cargar Comprobante" at bounding box center [294, 150] width 153 height 14
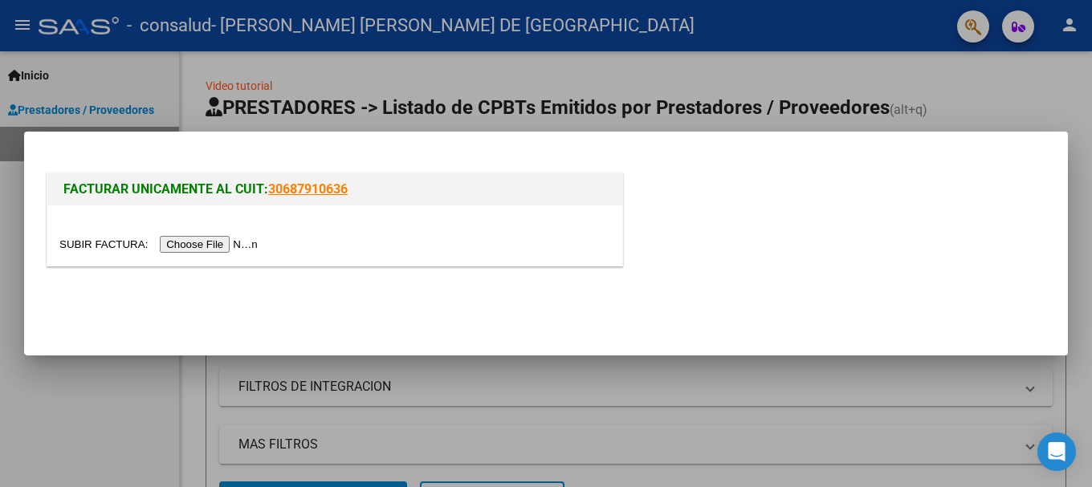
click at [181, 242] on input "file" at bounding box center [160, 244] width 203 height 17
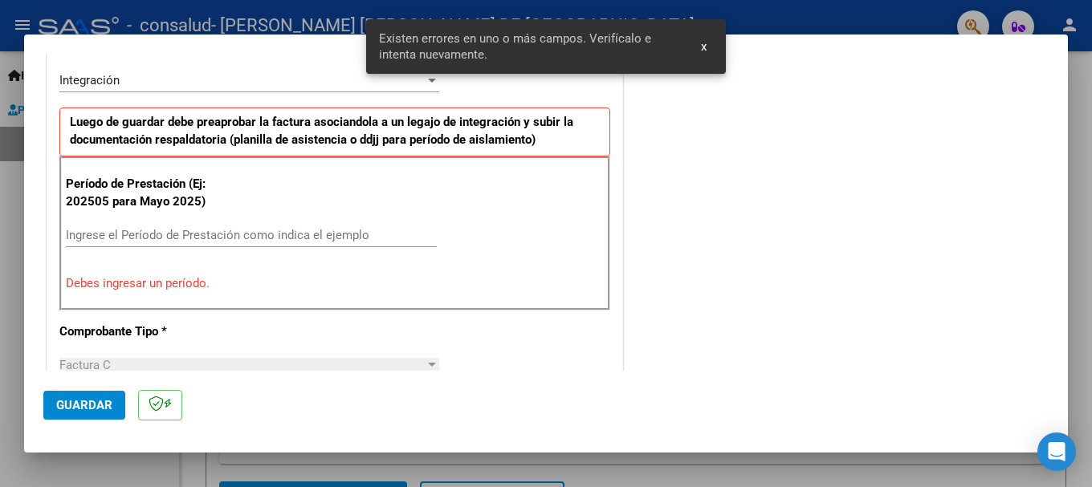
scroll to position [371, 0]
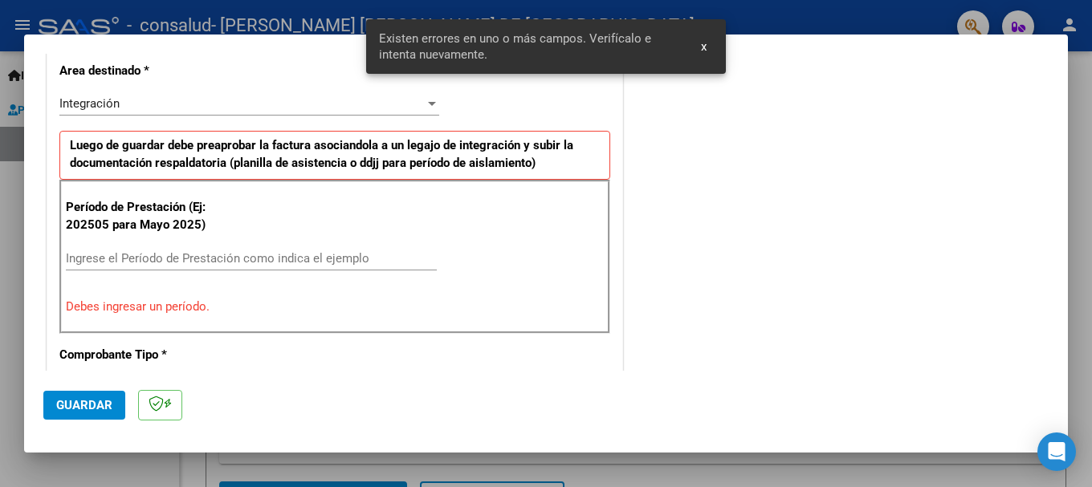
click at [92, 255] on input "Ingrese el Período de Prestación como indica el ejemplo" at bounding box center [251, 258] width 371 height 14
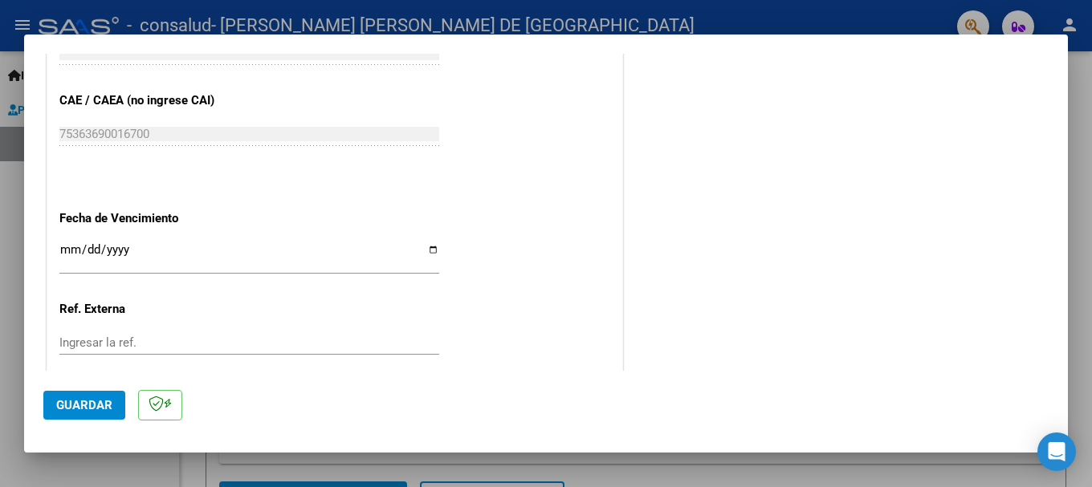
scroll to position [1013, 0]
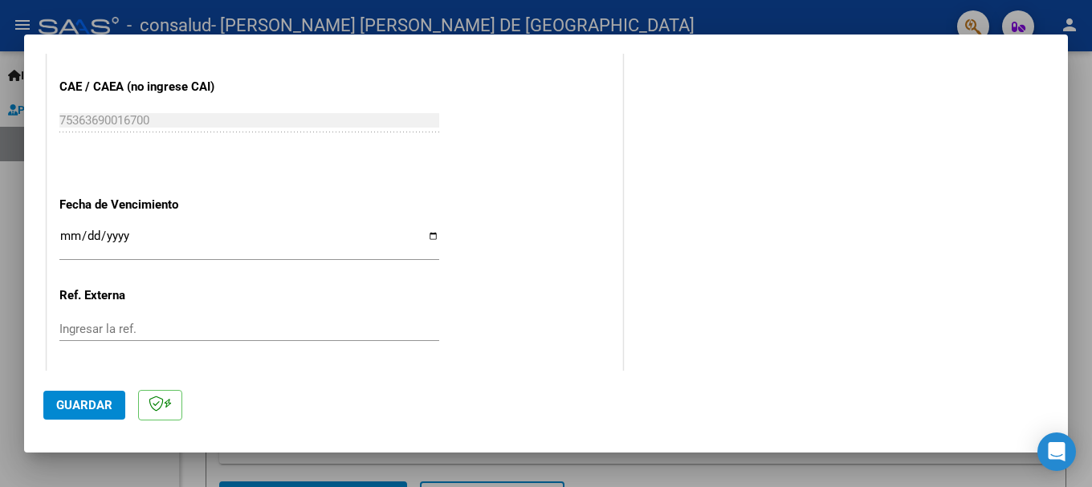
type input "202508"
click at [430, 237] on input "Ingresar la fecha" at bounding box center [249, 243] width 380 height 26
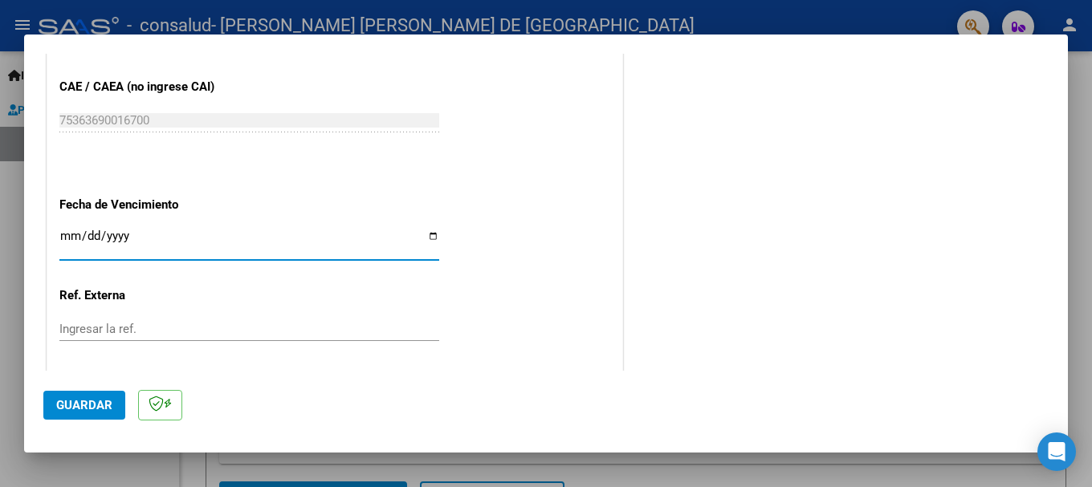
type input "[DATE]"
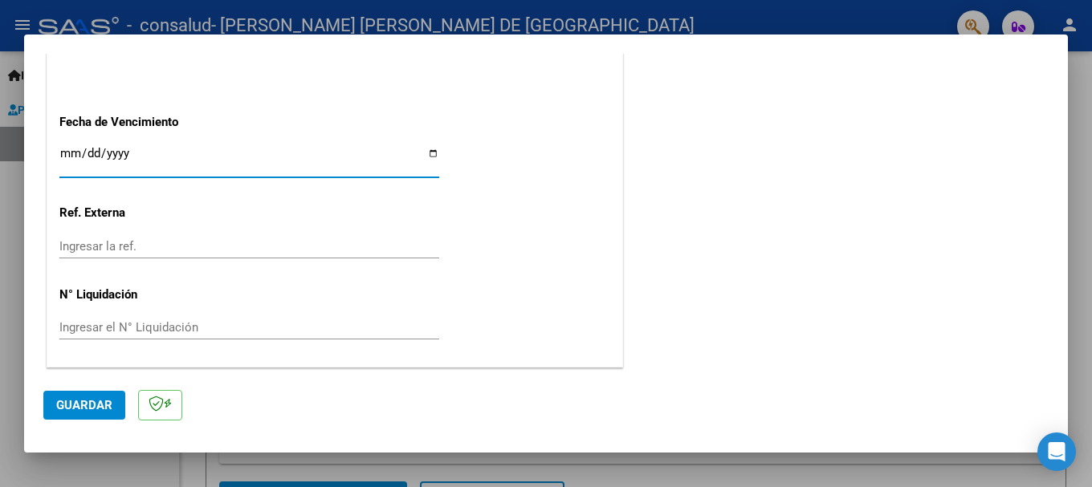
click at [79, 401] on span "Guardar" at bounding box center [84, 405] width 56 height 14
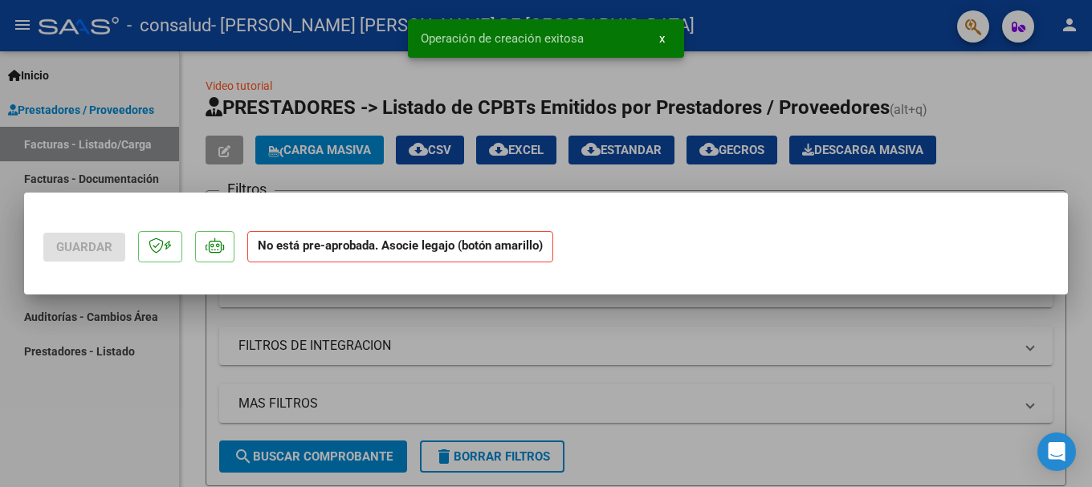
scroll to position [0, 0]
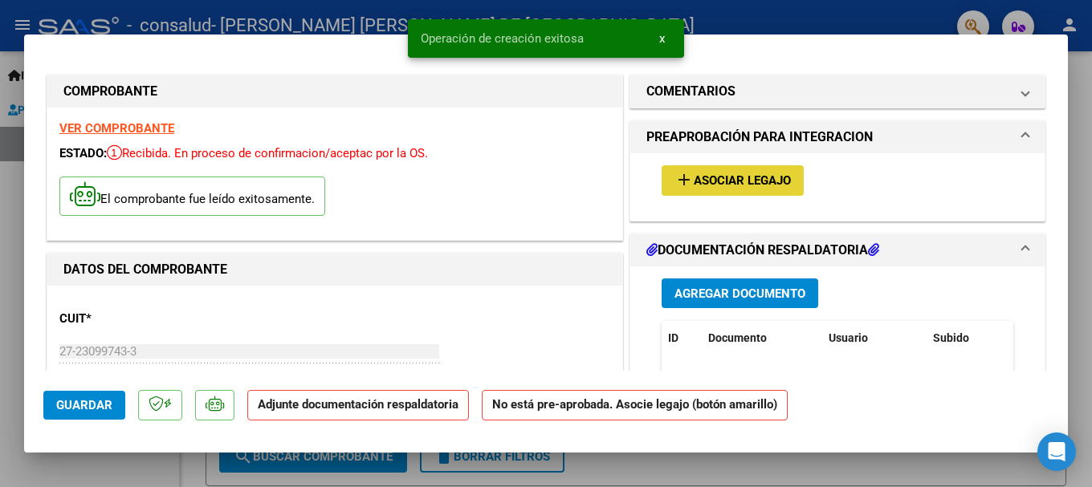
click at [719, 181] on span "Asociar Legajo" at bounding box center [742, 181] width 97 height 14
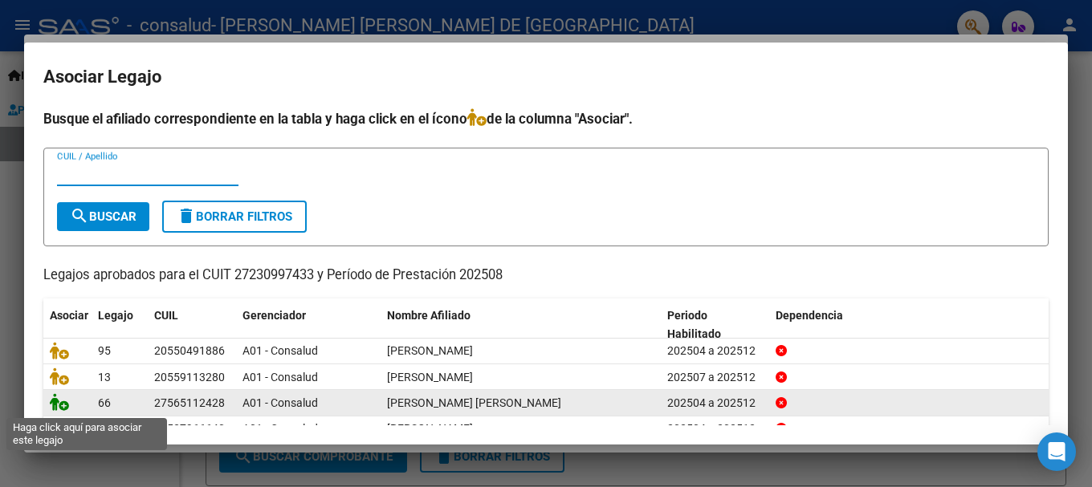
click at [58, 407] on icon at bounding box center [59, 402] width 19 height 18
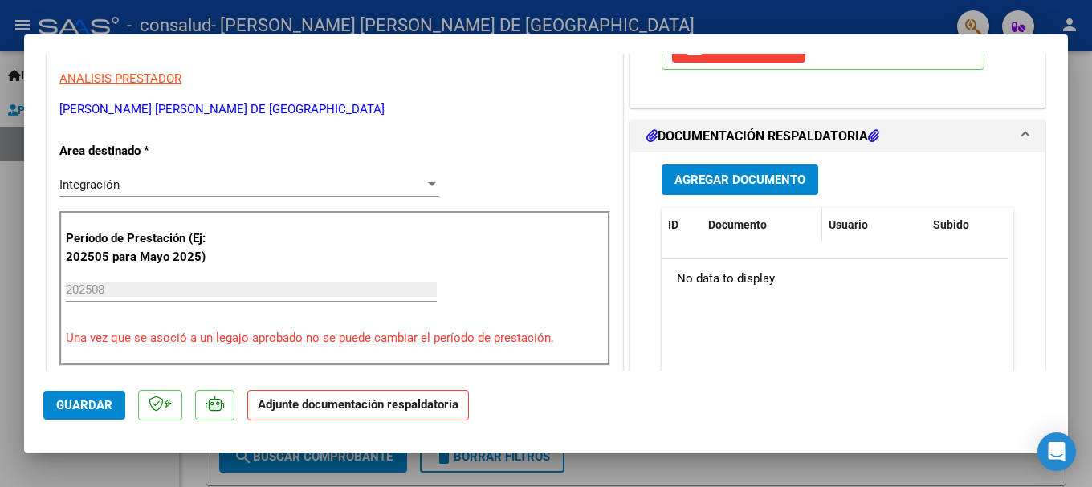
scroll to position [401, 0]
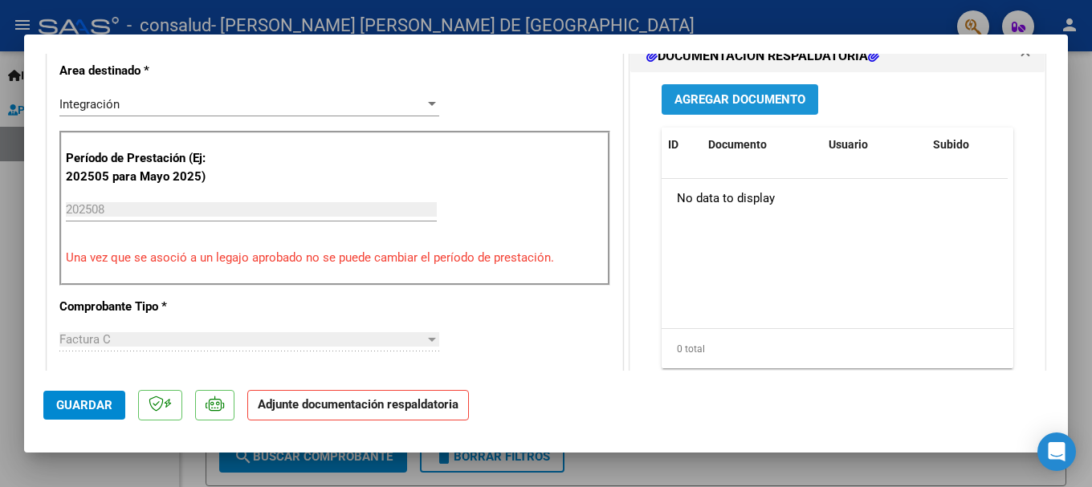
click at [744, 98] on span "Agregar Documento" at bounding box center [739, 100] width 131 height 14
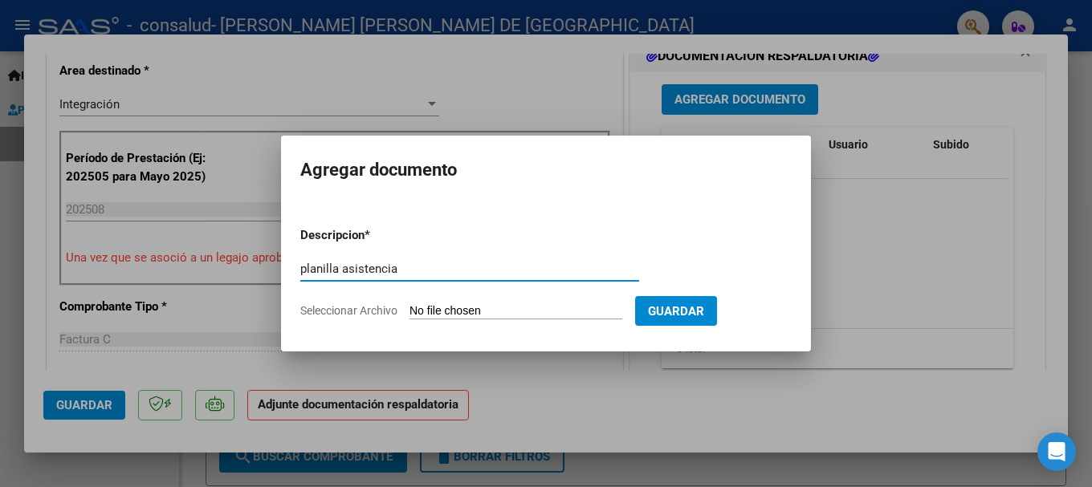
type input "planilla asistencia"
click at [468, 304] on input "Seleccionar Archivo" at bounding box center [516, 311] width 213 height 15
type input "C:\fakepath\panilla [PERSON_NAME].pdf"
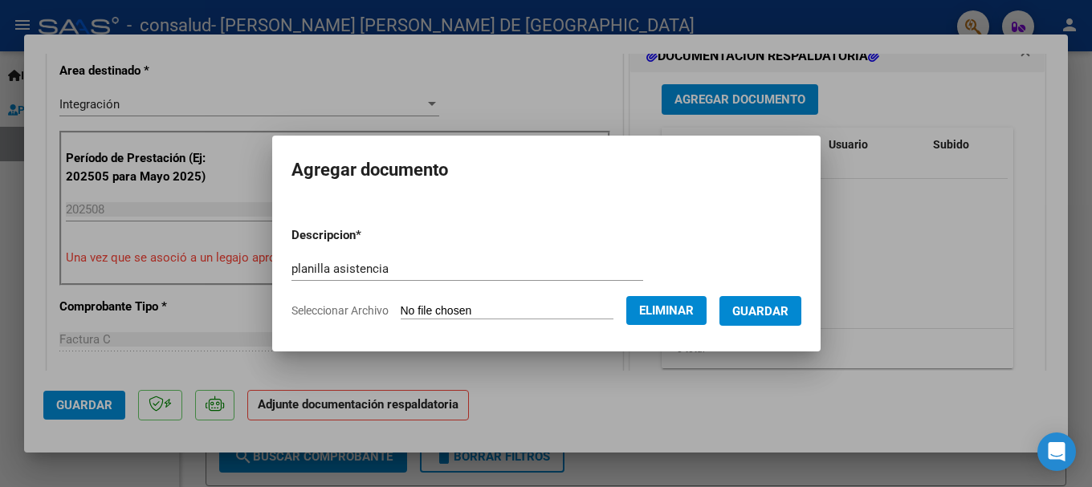
click at [772, 308] on span "Guardar" at bounding box center [760, 311] width 56 height 14
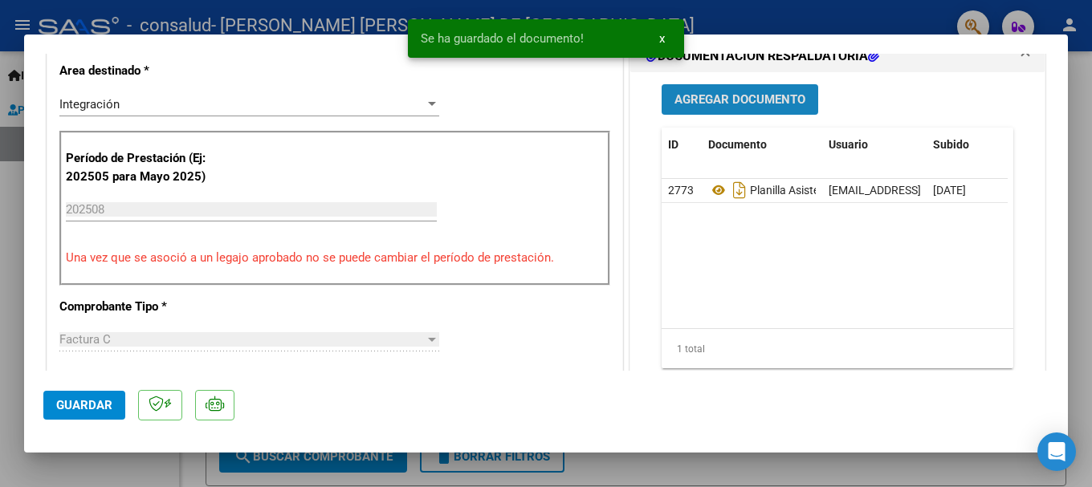
click at [735, 100] on span "Agregar Documento" at bounding box center [739, 100] width 131 height 14
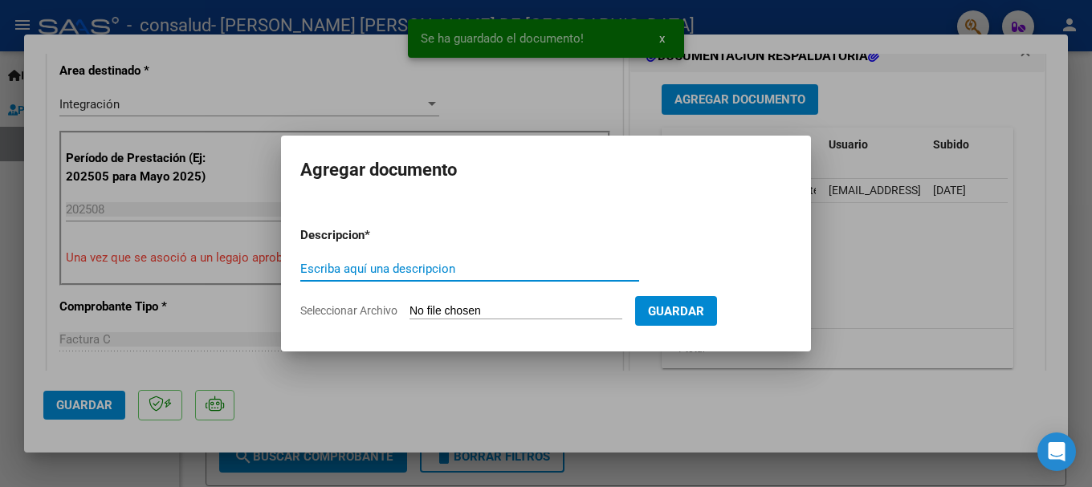
click at [310, 270] on input "Escriba aquí una descripcion" at bounding box center [469, 269] width 339 height 14
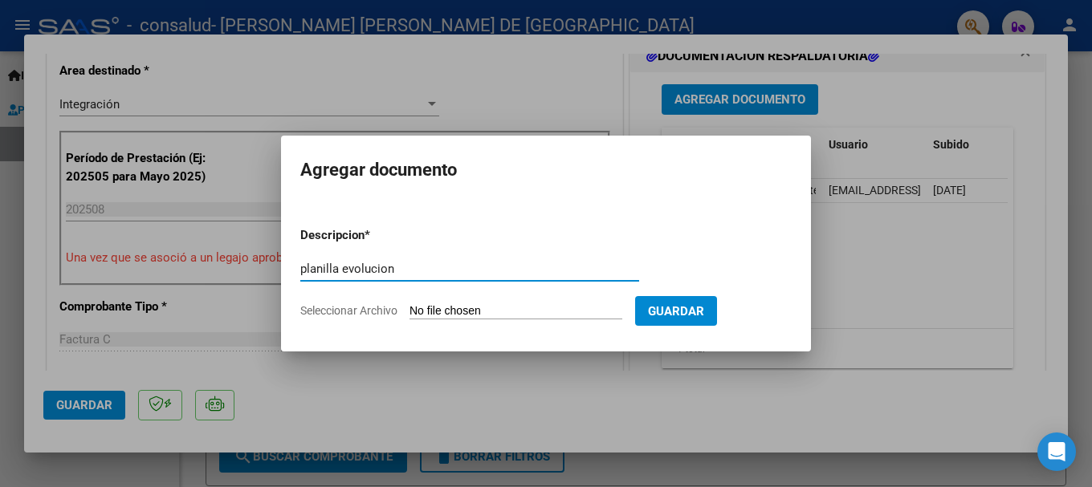
type input "planilla evolucion"
click at [466, 309] on input "Seleccionar Archivo" at bounding box center [516, 311] width 213 height 15
type input "C:\fakepath\informe [PERSON_NAME].pdf"
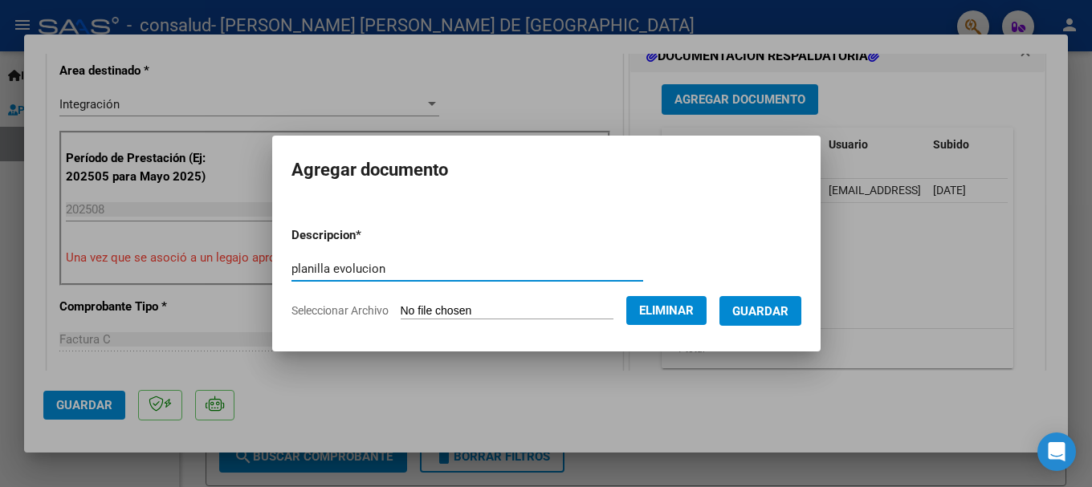
drag, startPoint x: 377, startPoint y: 271, endPoint x: 316, endPoint y: 265, distance: 60.5
click at [316, 265] on input "planilla evolucion" at bounding box center [467, 269] width 352 height 14
type input "planilla informe"
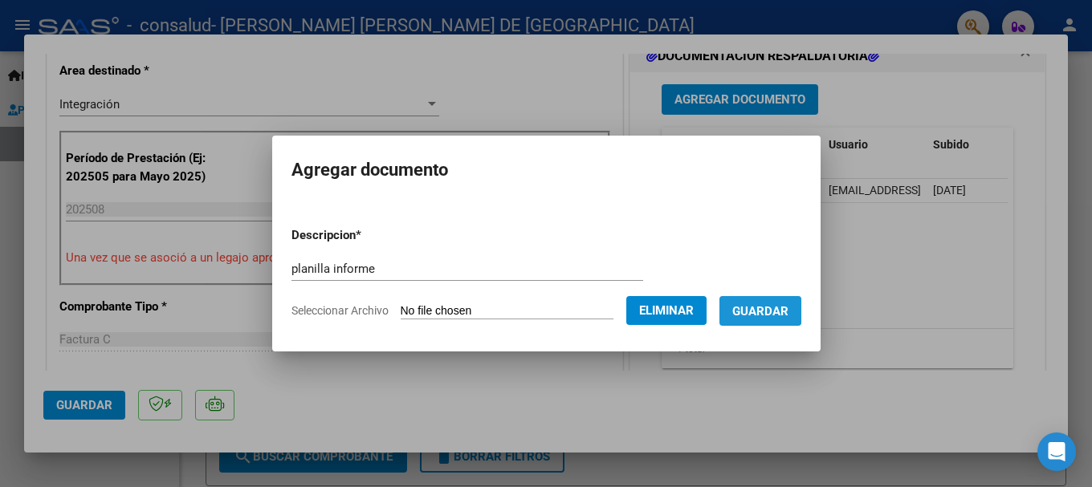
click at [770, 308] on span "Guardar" at bounding box center [760, 311] width 56 height 14
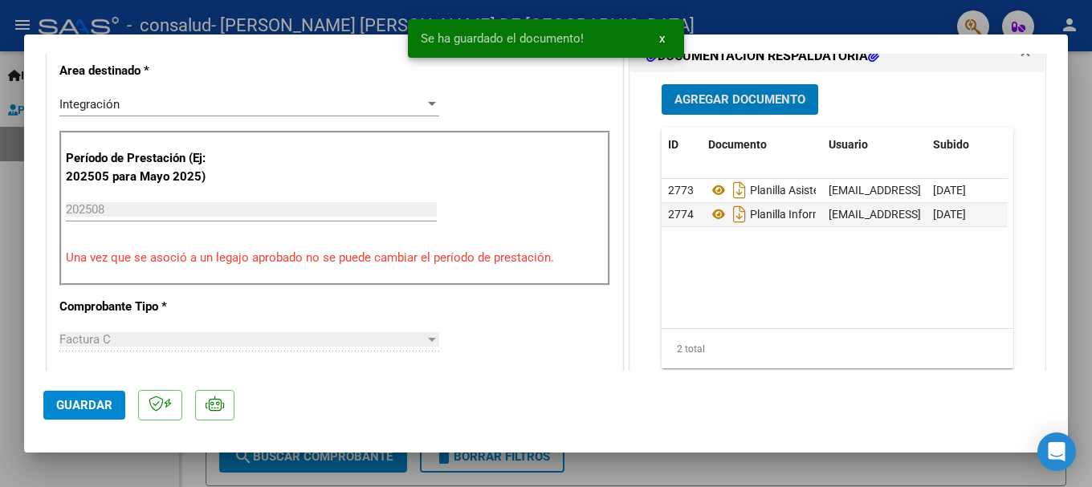
click at [88, 404] on span "Guardar" at bounding box center [84, 405] width 56 height 14
click at [79, 406] on span "Guardar" at bounding box center [84, 405] width 56 height 14
click at [1081, 102] on div at bounding box center [546, 243] width 1092 height 487
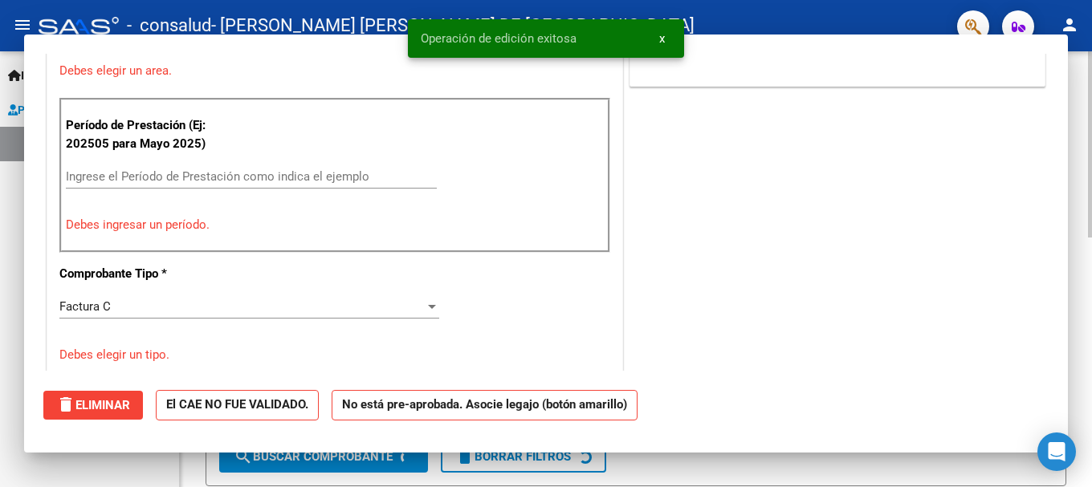
scroll to position [0, 0]
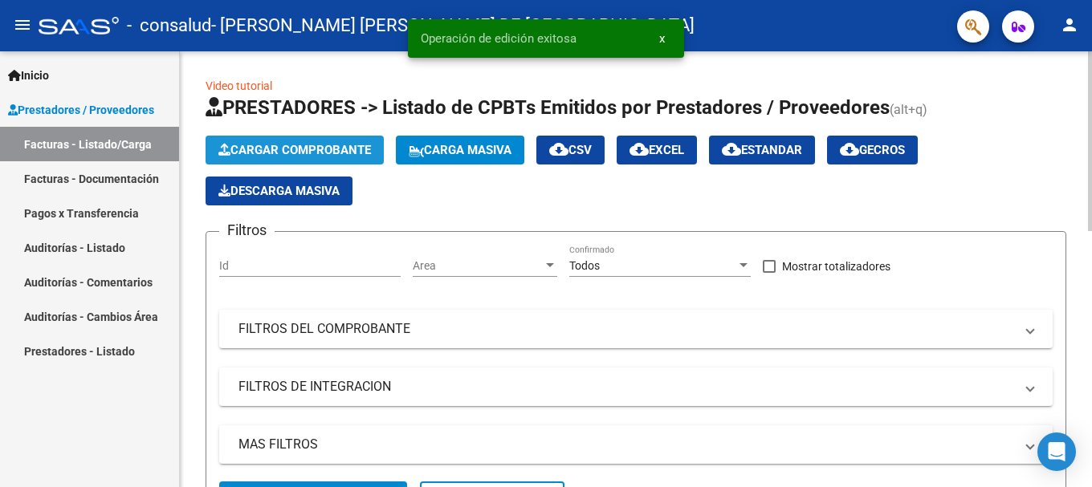
click at [310, 145] on span "Cargar Comprobante" at bounding box center [294, 150] width 153 height 14
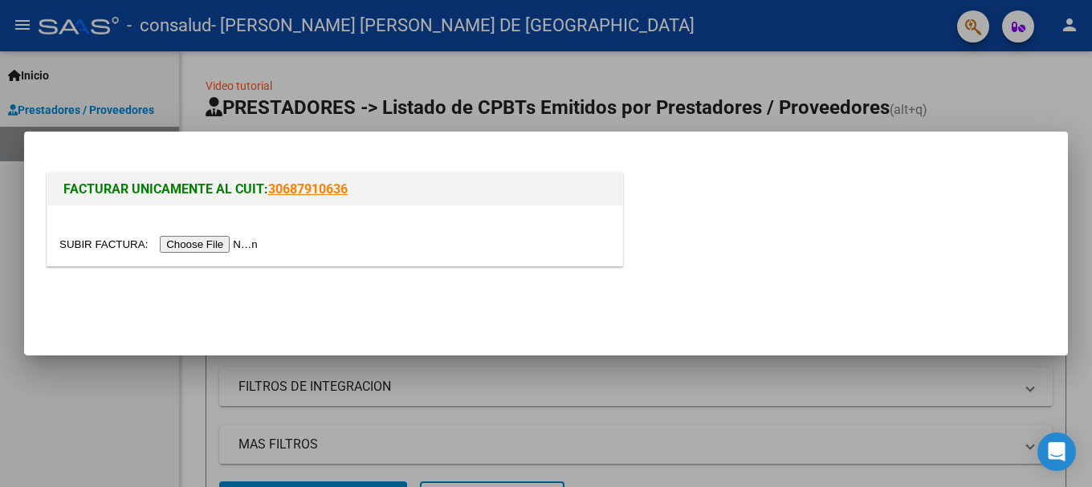
click at [210, 244] on input "file" at bounding box center [160, 244] width 203 height 17
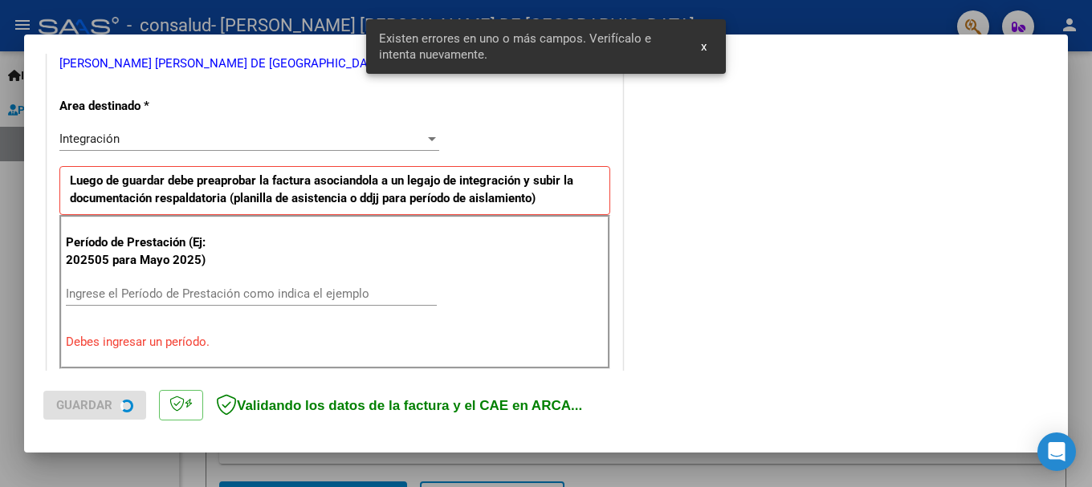
scroll to position [371, 0]
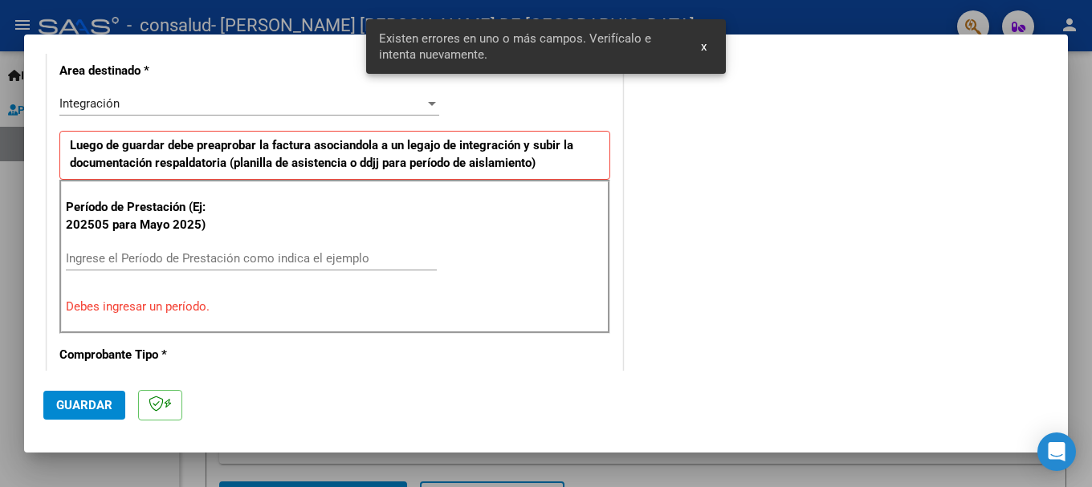
click at [100, 256] on input "Ingrese el Período de Prestación como indica el ejemplo" at bounding box center [251, 258] width 371 height 14
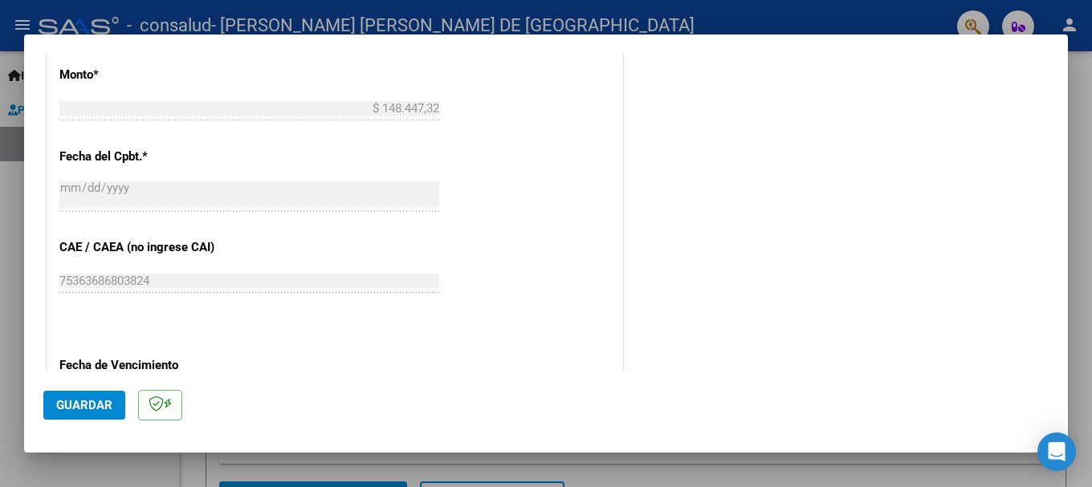
scroll to position [1094, 0]
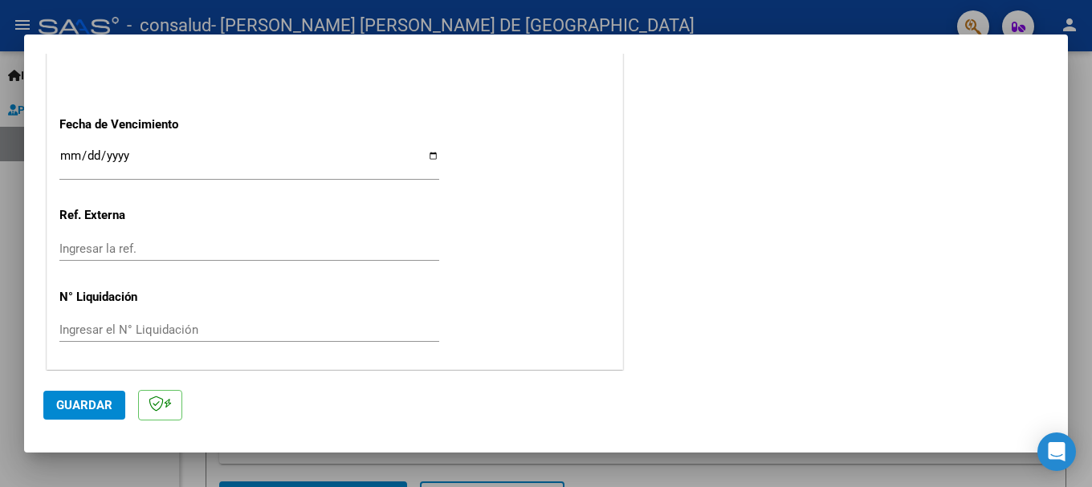
type input "202508"
click at [430, 155] on input "Ingresar la fecha" at bounding box center [249, 162] width 380 height 26
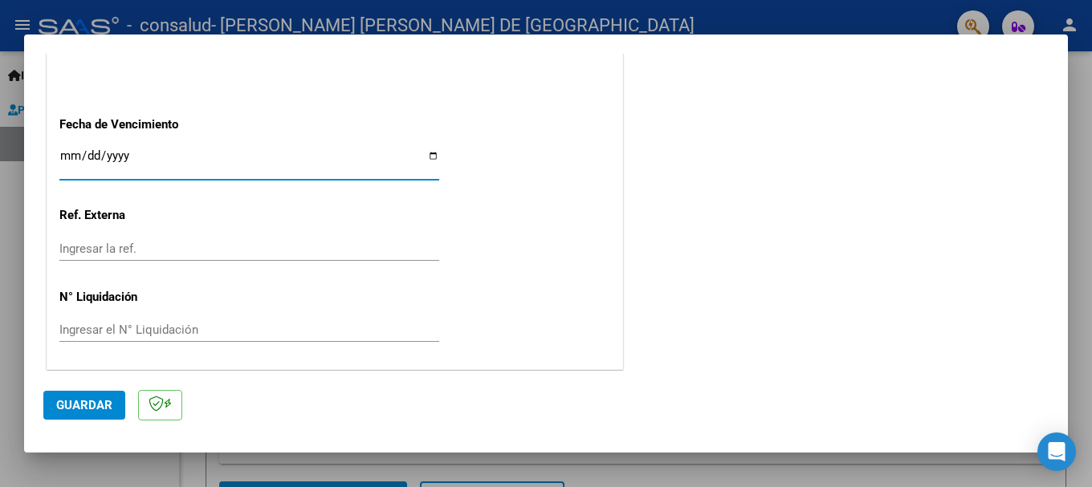
type input "[DATE]"
click at [81, 401] on span "Guardar" at bounding box center [84, 405] width 56 height 14
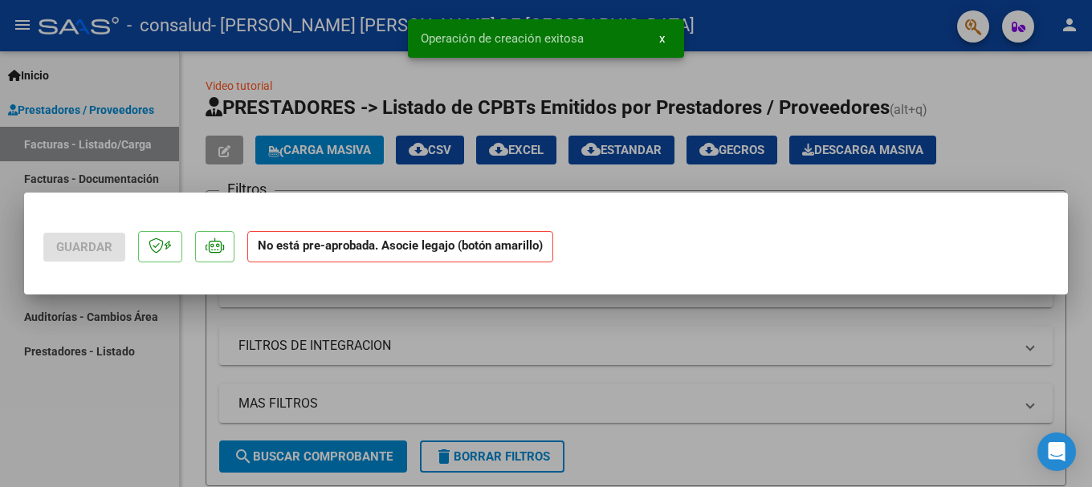
scroll to position [0, 0]
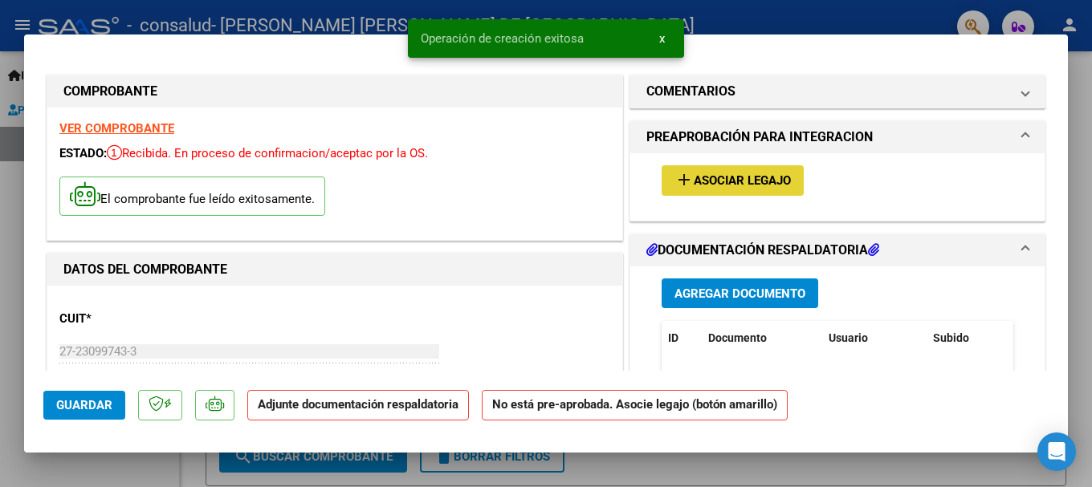
click at [714, 179] on span "Asociar Legajo" at bounding box center [742, 181] width 97 height 14
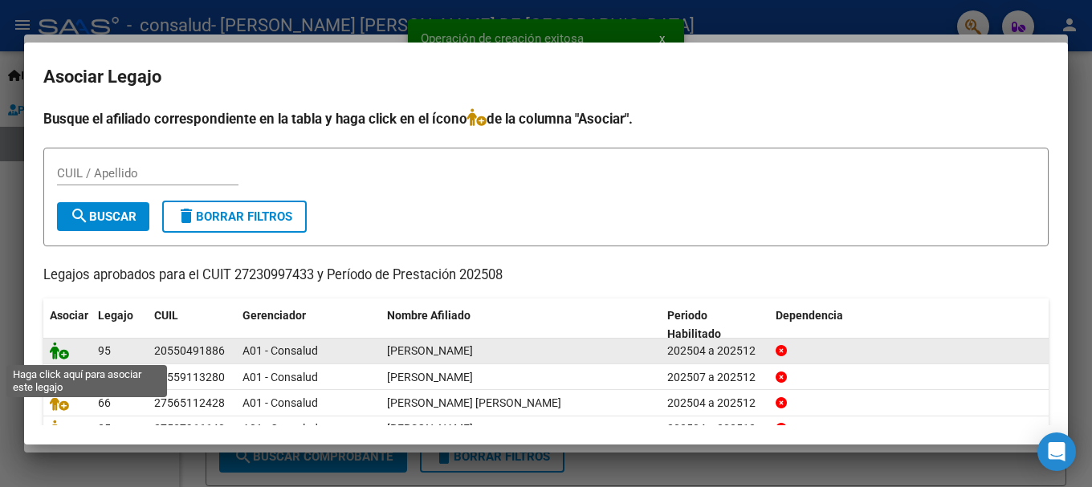
click at [58, 348] on icon at bounding box center [59, 351] width 19 height 18
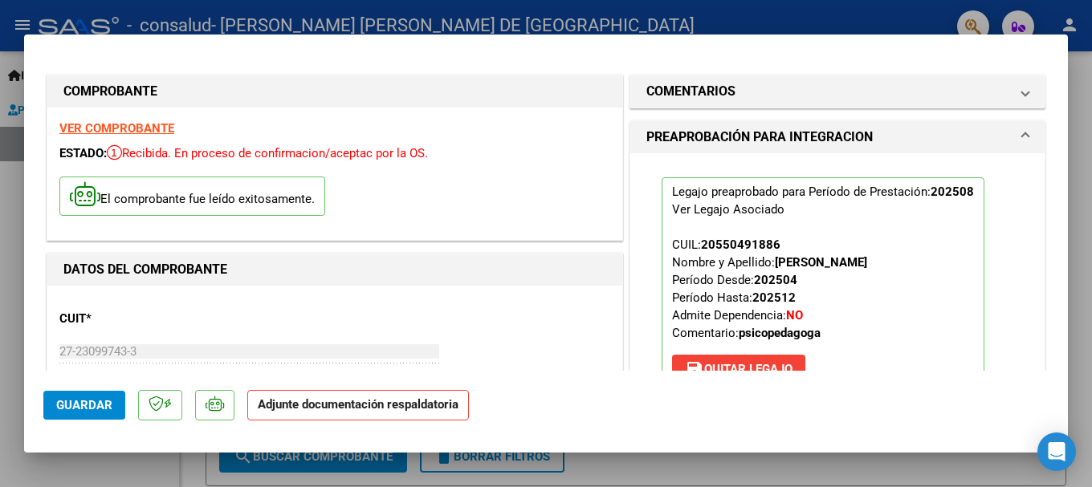
scroll to position [241, 0]
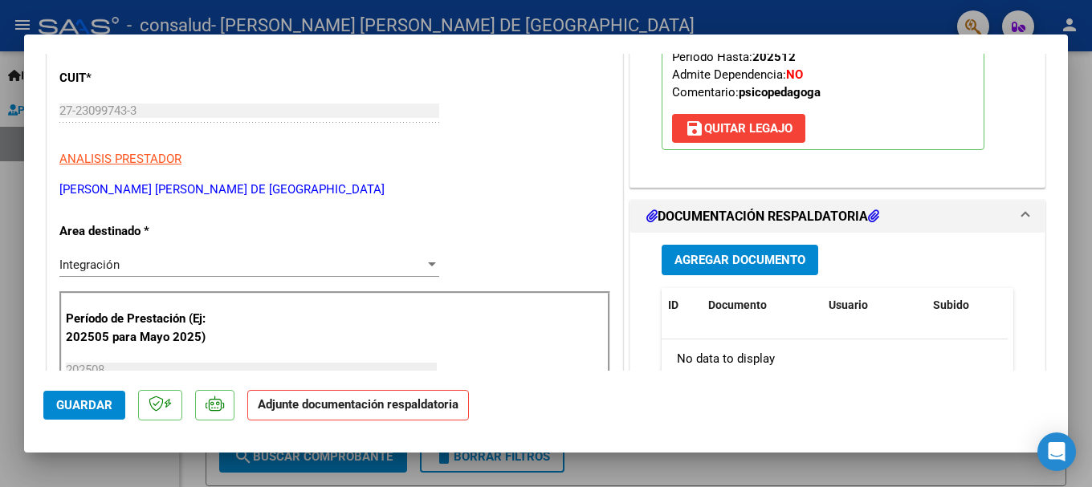
click at [738, 262] on span "Agregar Documento" at bounding box center [739, 261] width 131 height 14
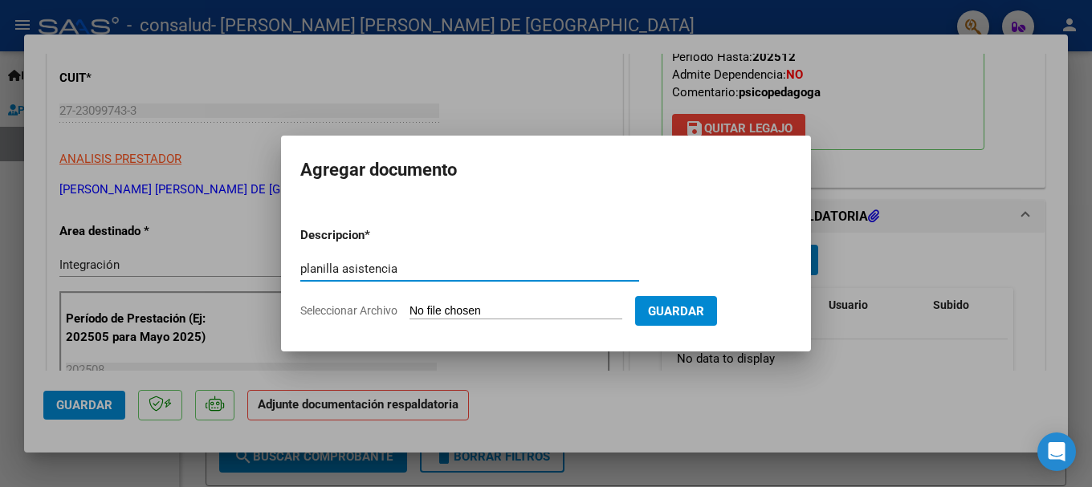
type input "planilla asistencia"
click at [483, 312] on input "Seleccionar Archivo" at bounding box center [516, 311] width 213 height 15
type input "C:\fakepath\planilla asistencia dolever ospat.pdf"
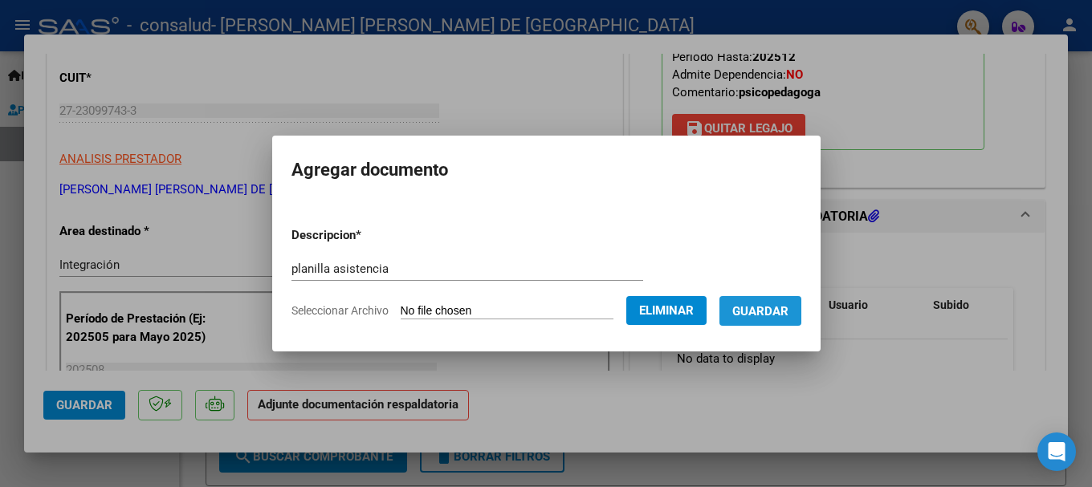
click at [784, 312] on span "Guardar" at bounding box center [760, 311] width 56 height 14
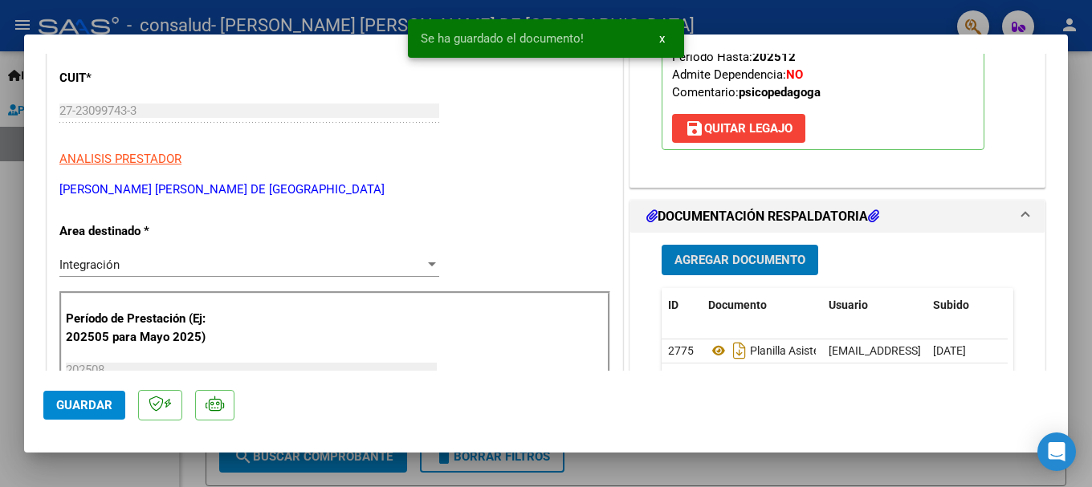
scroll to position [401, 0]
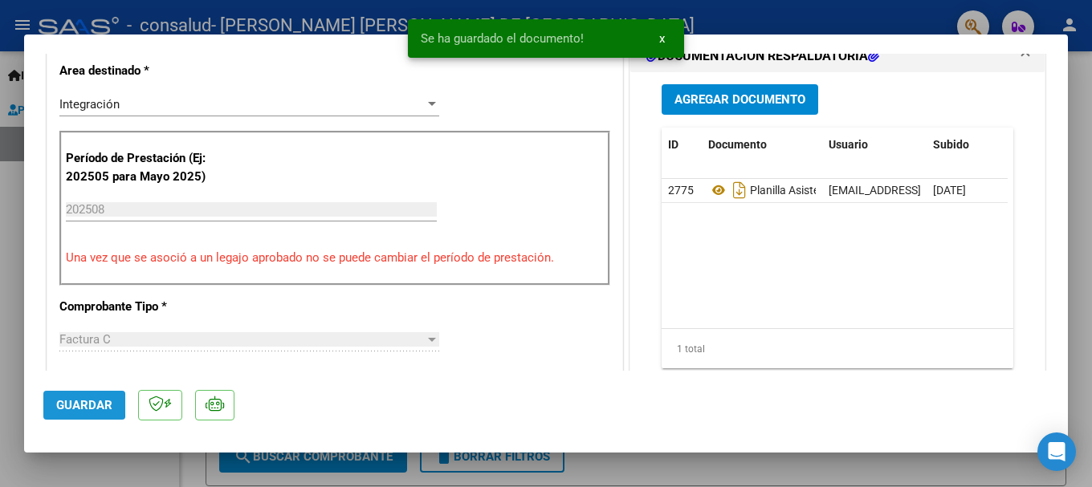
click at [72, 405] on span "Guardar" at bounding box center [84, 405] width 56 height 14
click at [1085, 84] on div at bounding box center [546, 243] width 1092 height 487
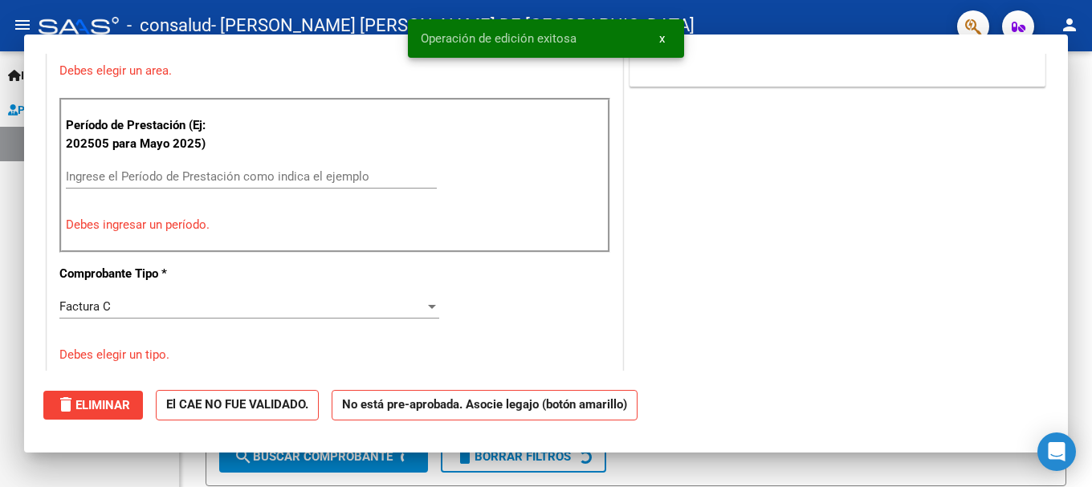
scroll to position [0, 0]
